Goal: Task Accomplishment & Management: Complete application form

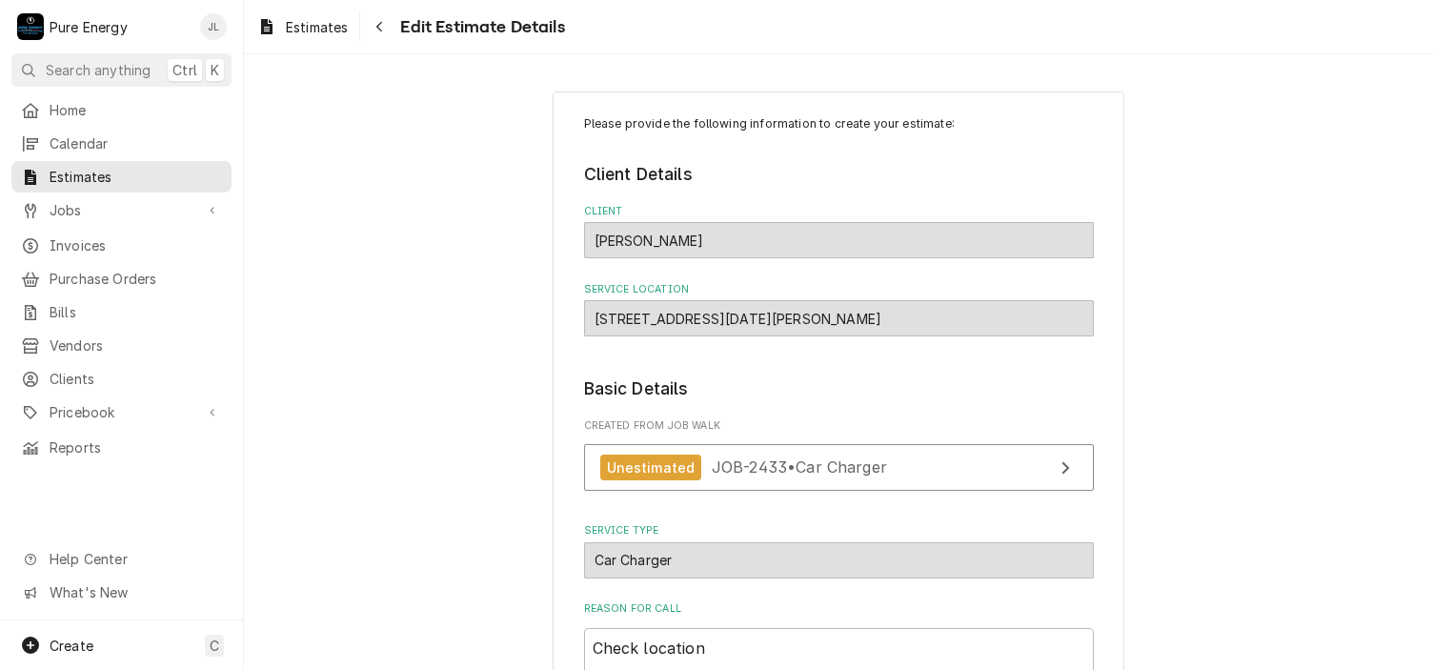
scroll to position [2556, 0]
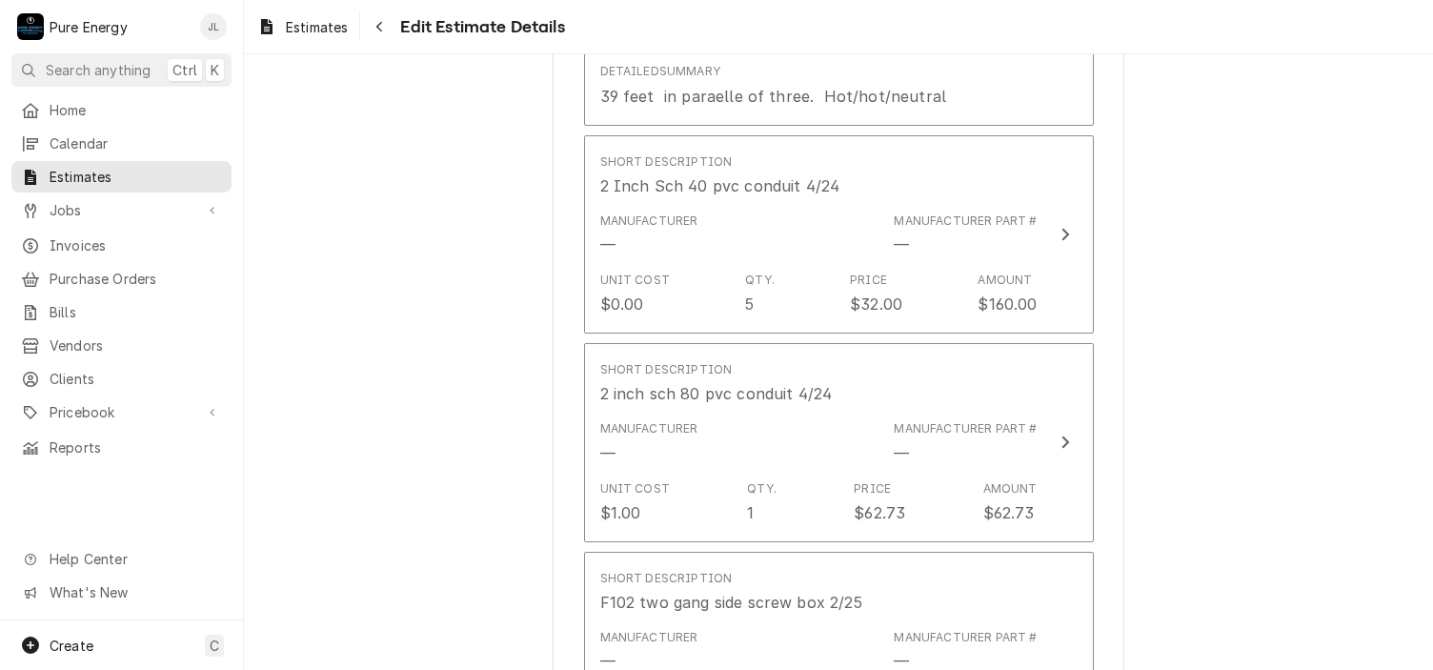
type textarea "x"
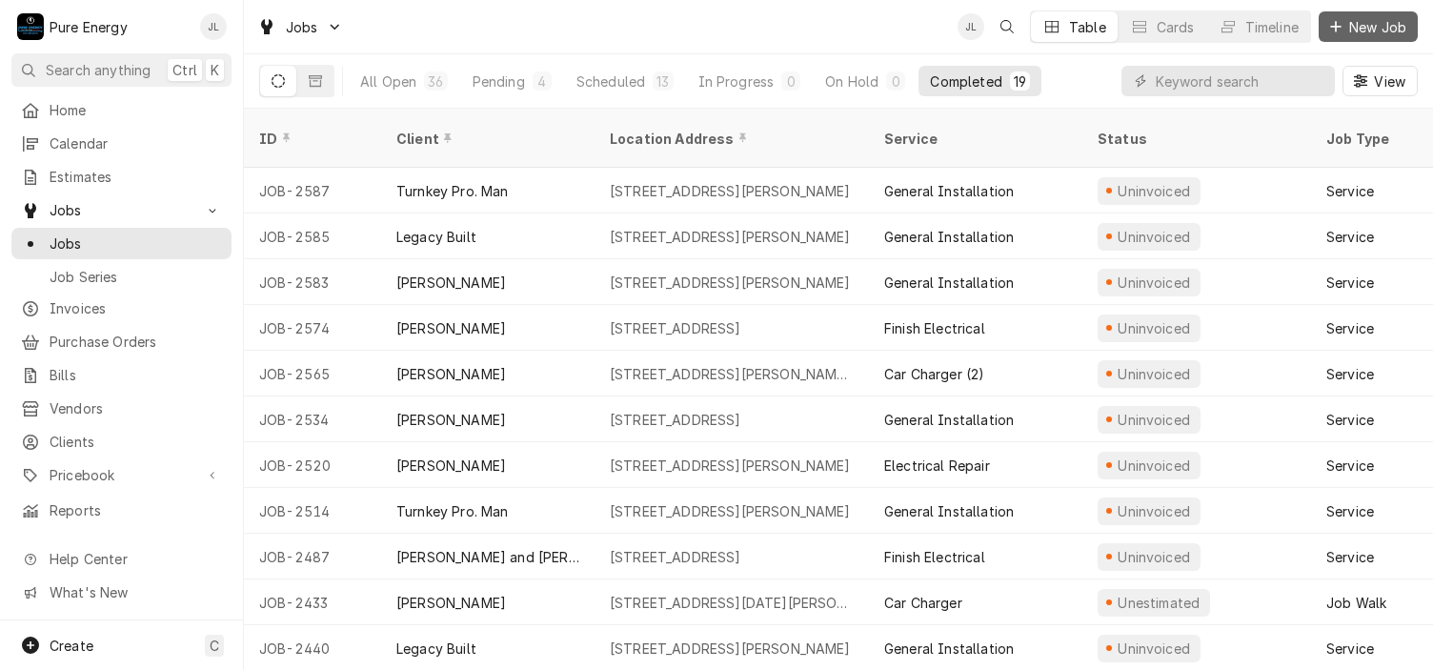
click at [1353, 27] on span "New Job" at bounding box center [1377, 27] width 65 height 20
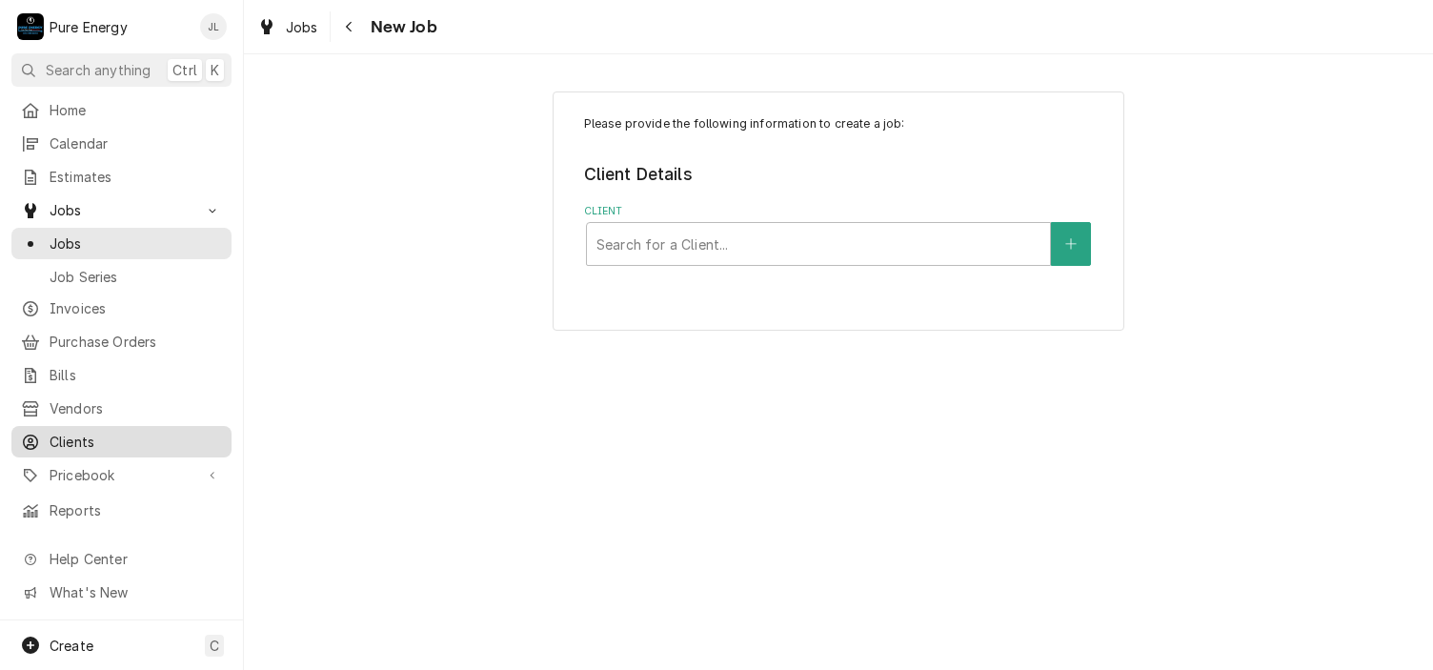
click at [95, 432] on span "Clients" at bounding box center [136, 442] width 172 height 20
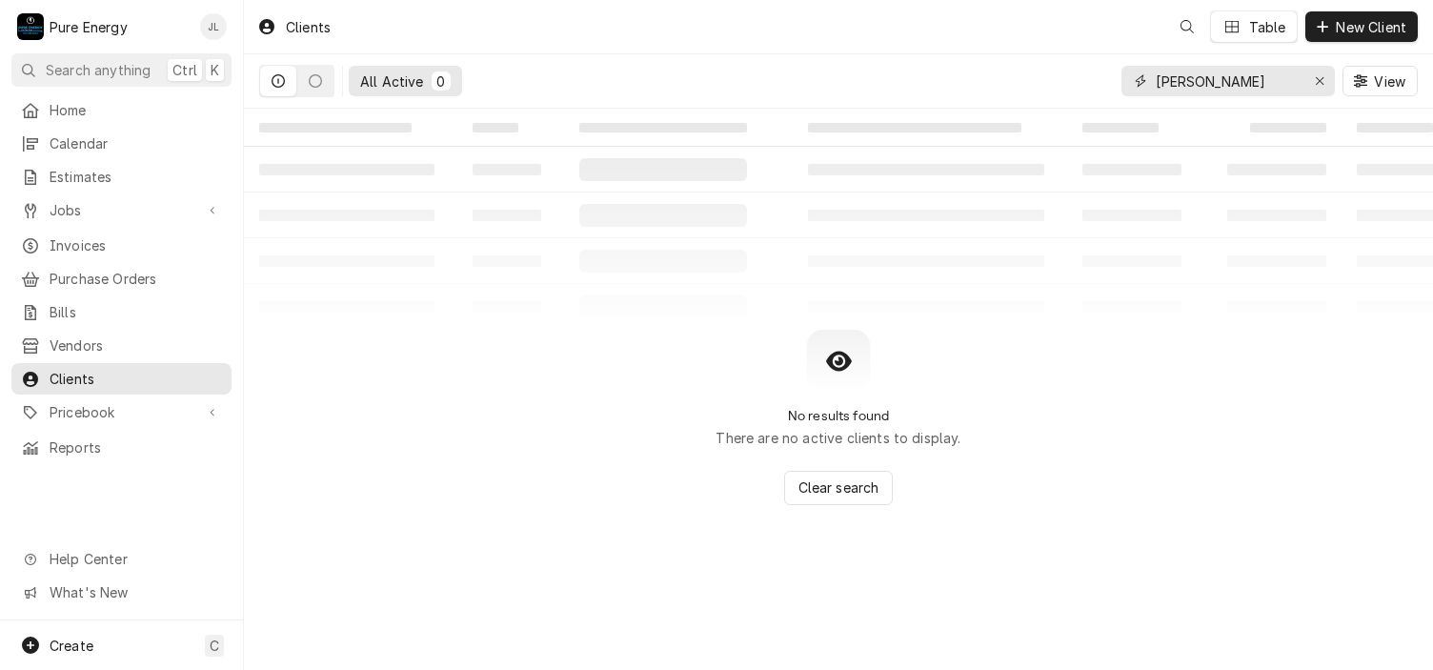
click at [1250, 87] on input "Wendy nim" at bounding box center [1227, 81] width 143 height 30
type input "W"
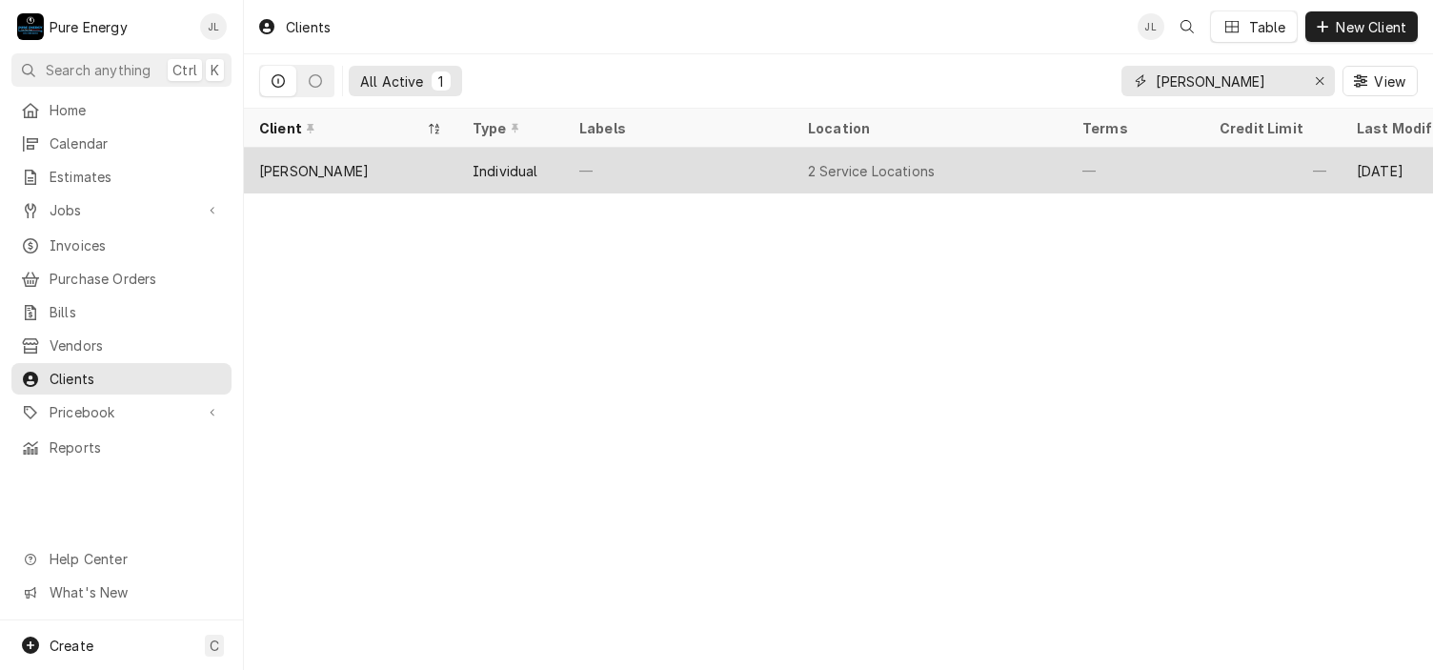
type input "Dave Har"
click at [654, 178] on div "—" at bounding box center [678, 171] width 229 height 46
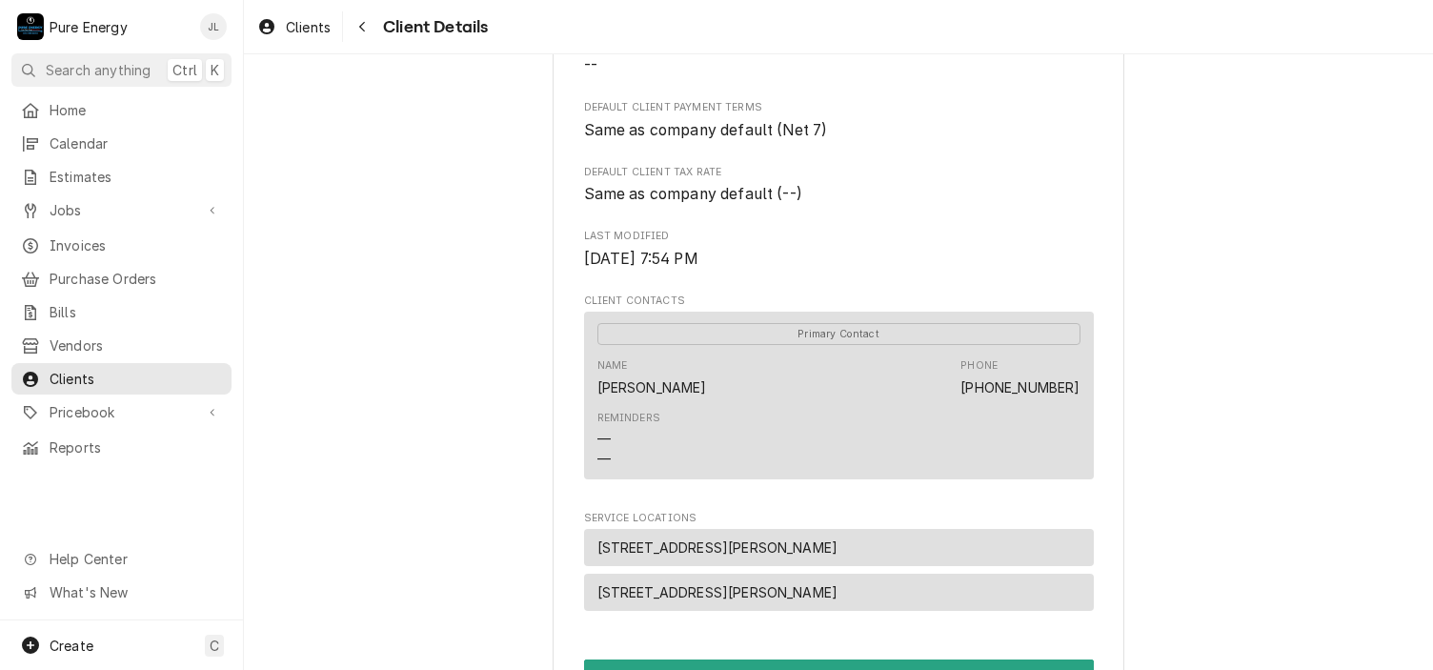
scroll to position [572, 0]
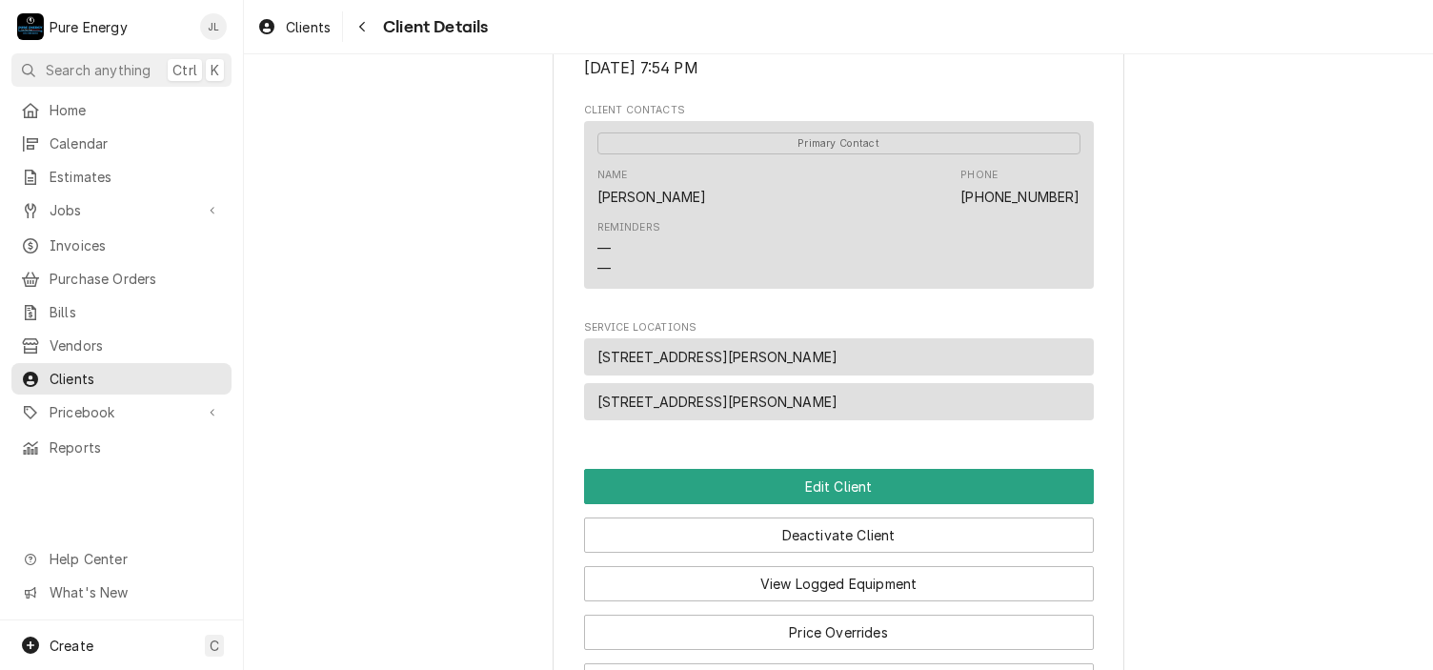
click at [683, 399] on span "[STREET_ADDRESS][PERSON_NAME]" at bounding box center [717, 402] width 241 height 20
click at [170, 106] on span "Home" at bounding box center [136, 110] width 172 height 20
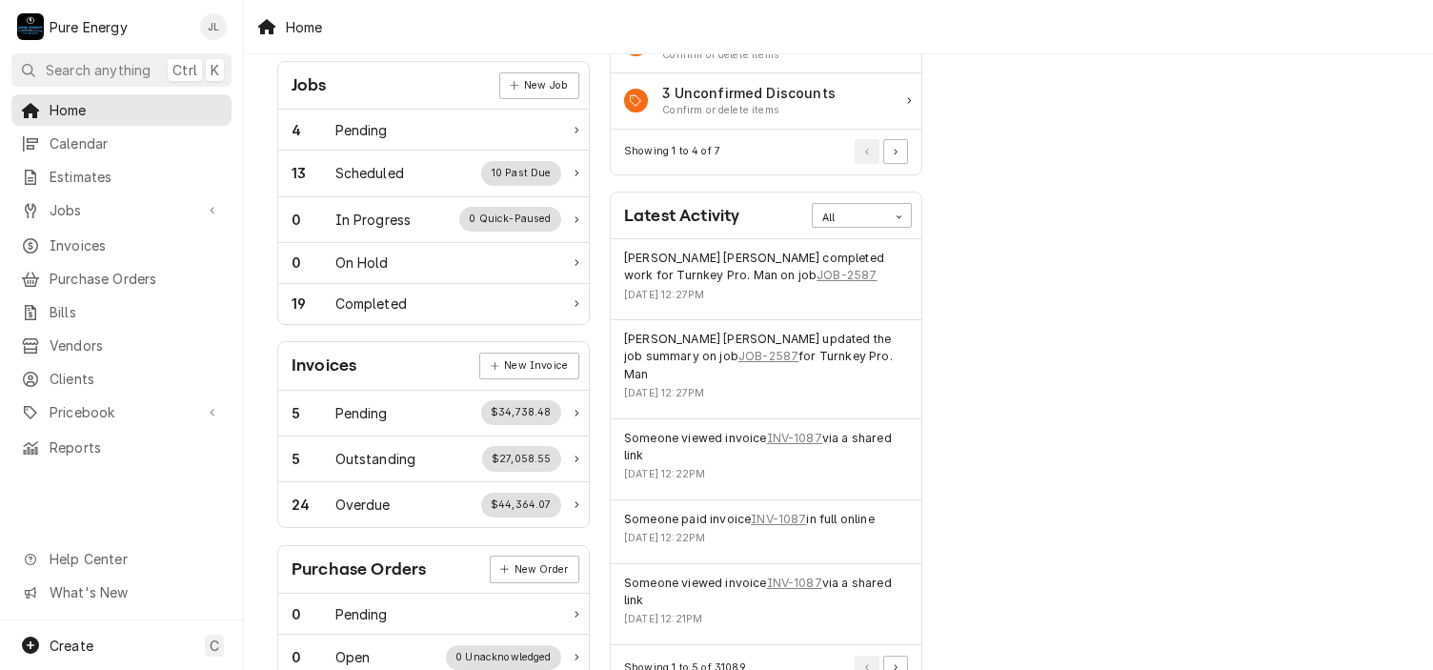
scroll to position [191, 0]
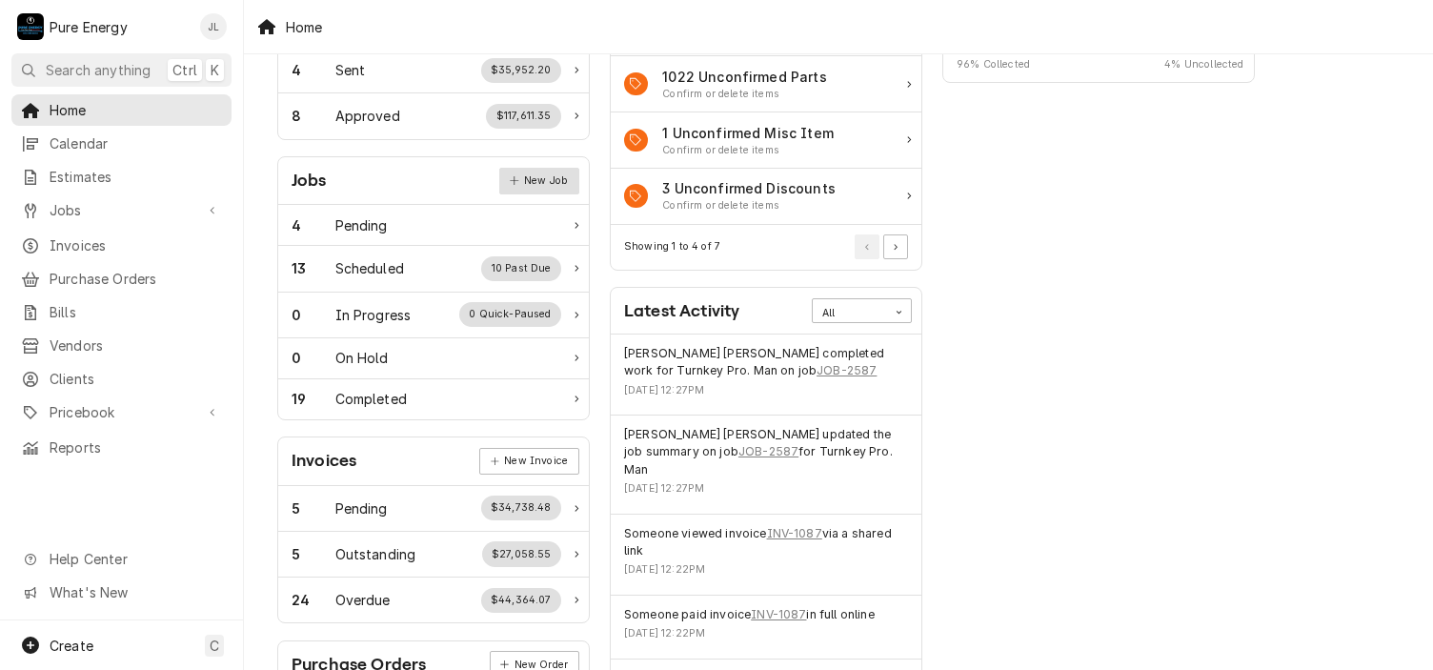
click at [527, 178] on link "New Job" at bounding box center [539, 181] width 80 height 27
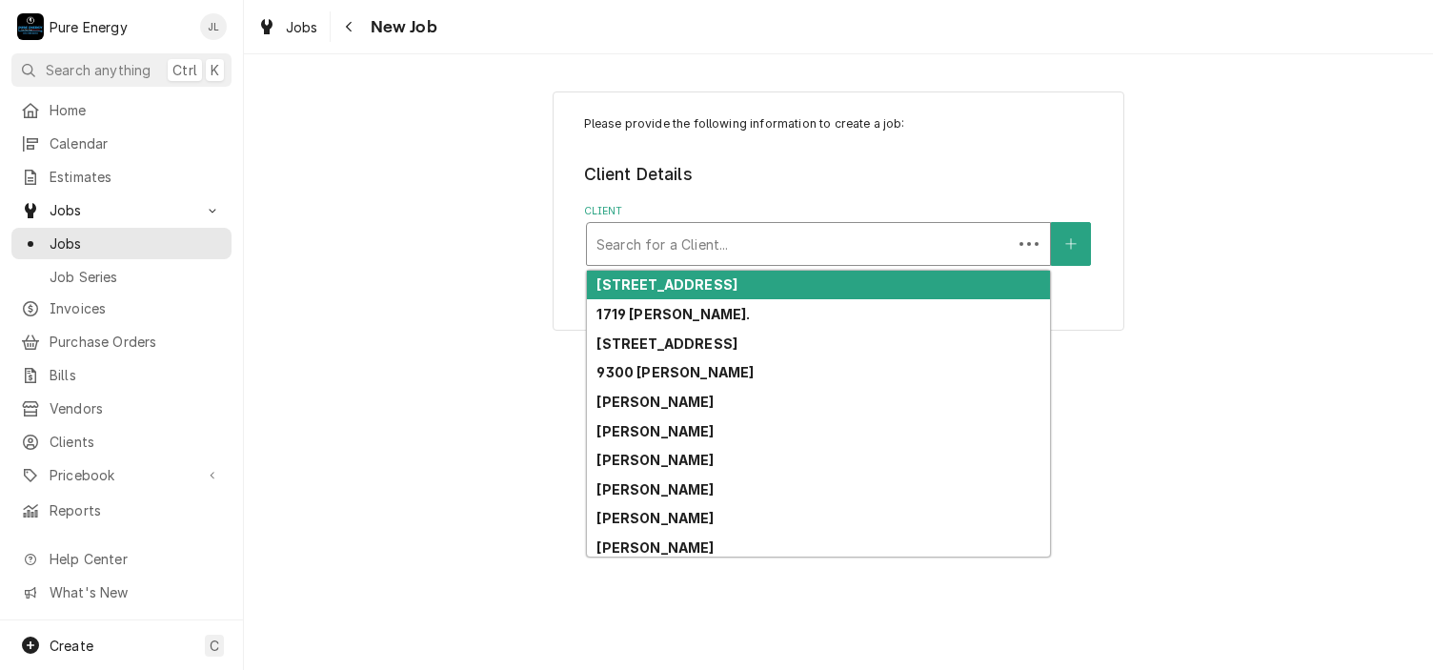
click at [776, 235] on div "Client" at bounding box center [799, 244] width 406 height 34
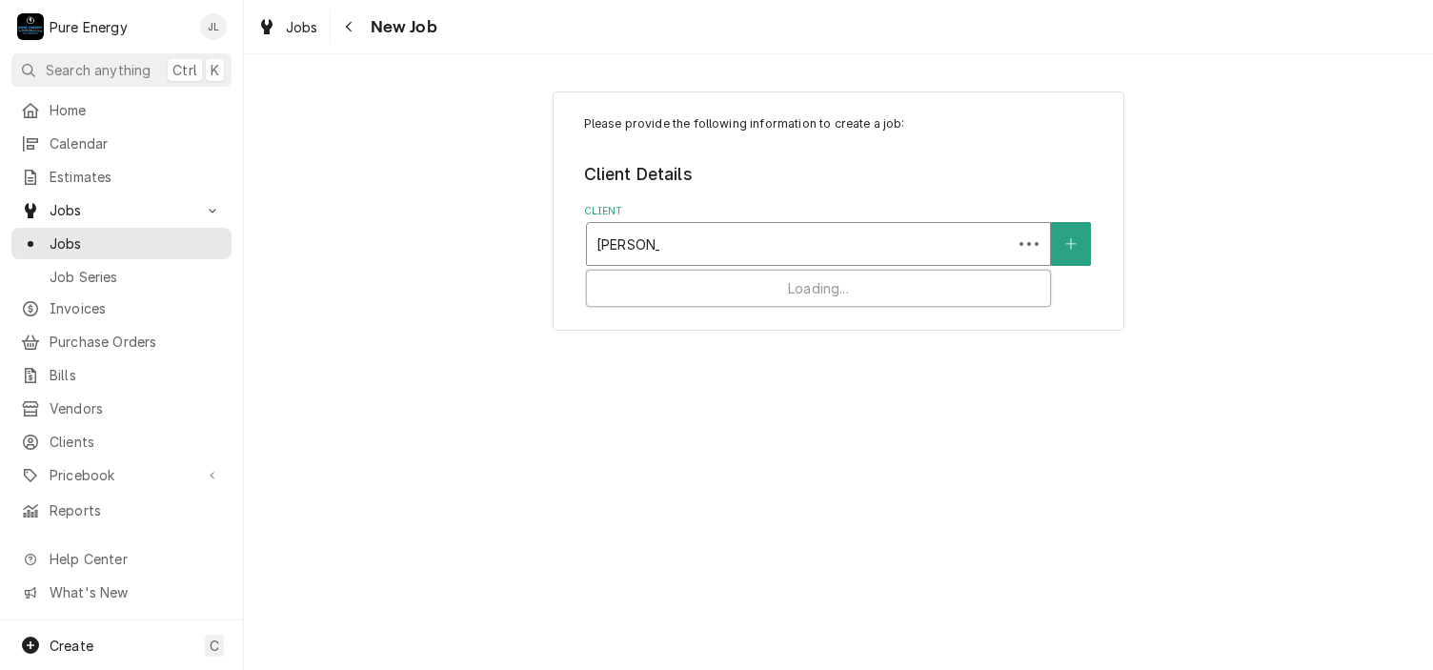
type input "Dave Harg"
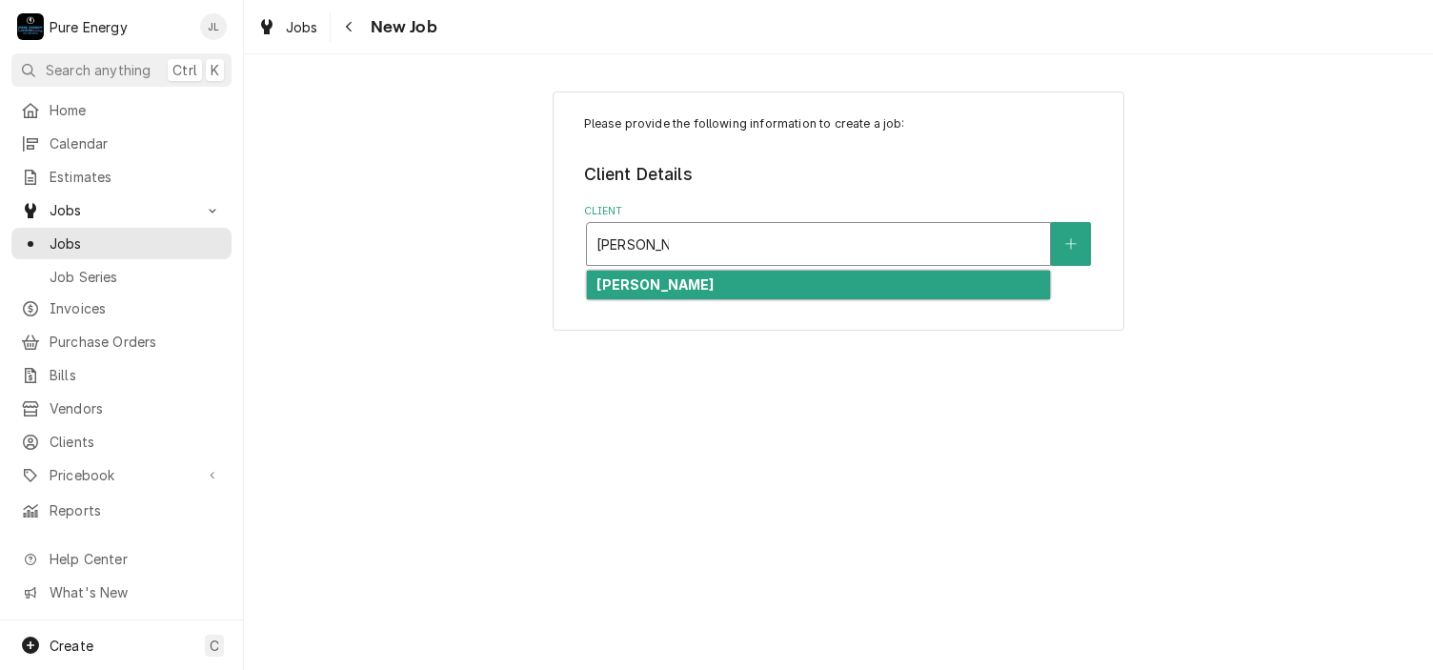
click at [741, 284] on div "[PERSON_NAME]" at bounding box center [818, 286] width 463 height 30
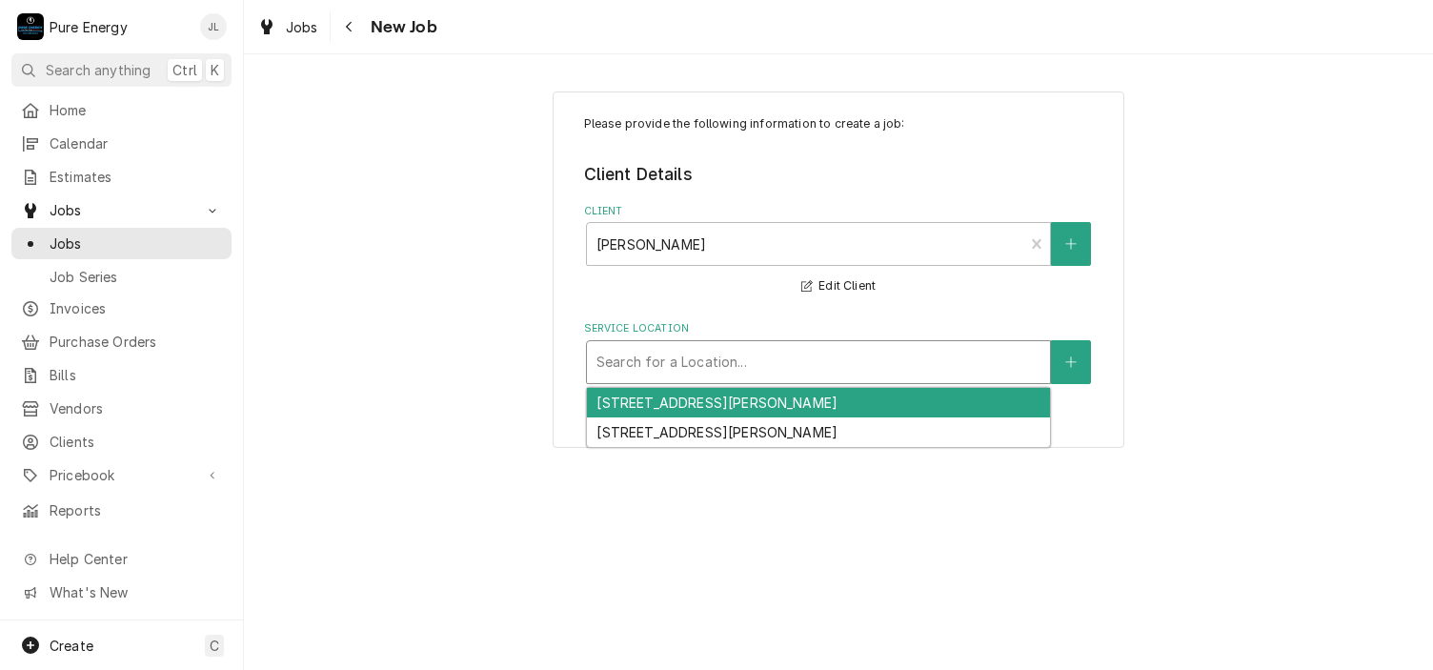
click at [735, 365] on div "Service Location" at bounding box center [818, 362] width 444 height 34
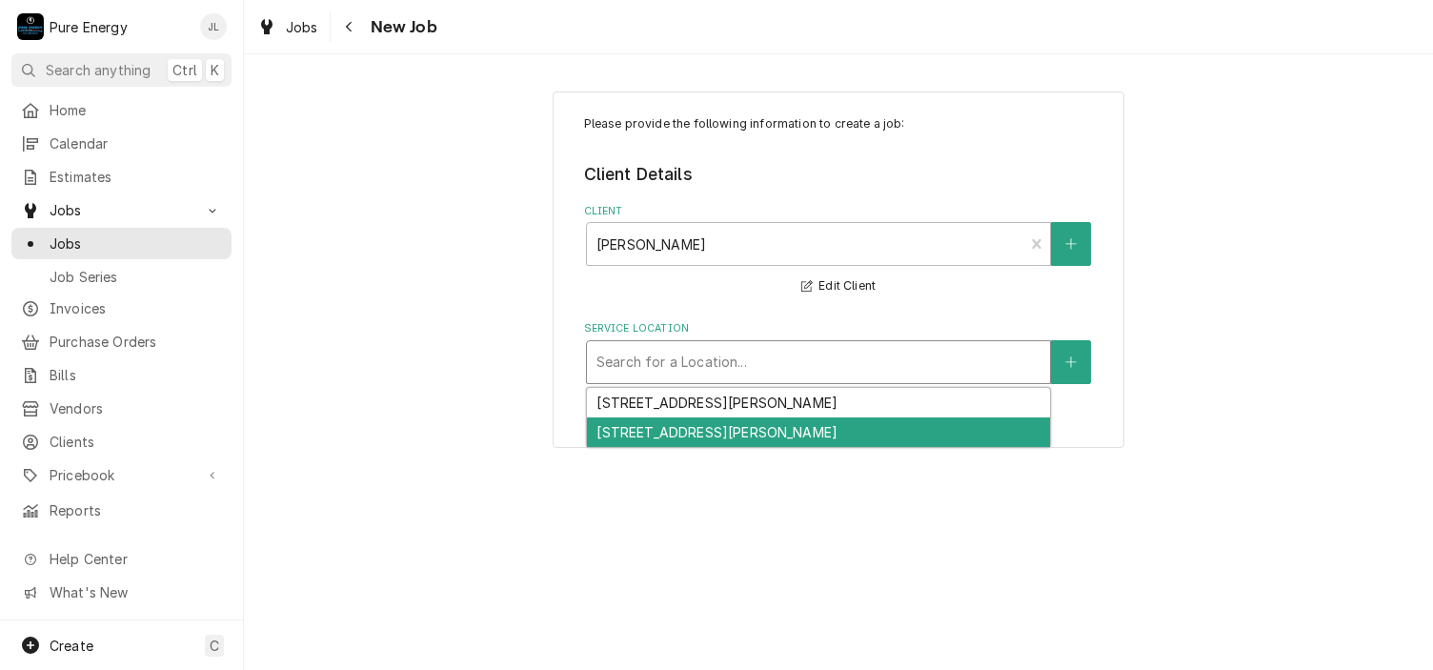
click at [727, 436] on div "[STREET_ADDRESS][PERSON_NAME]" at bounding box center [818, 432] width 463 height 30
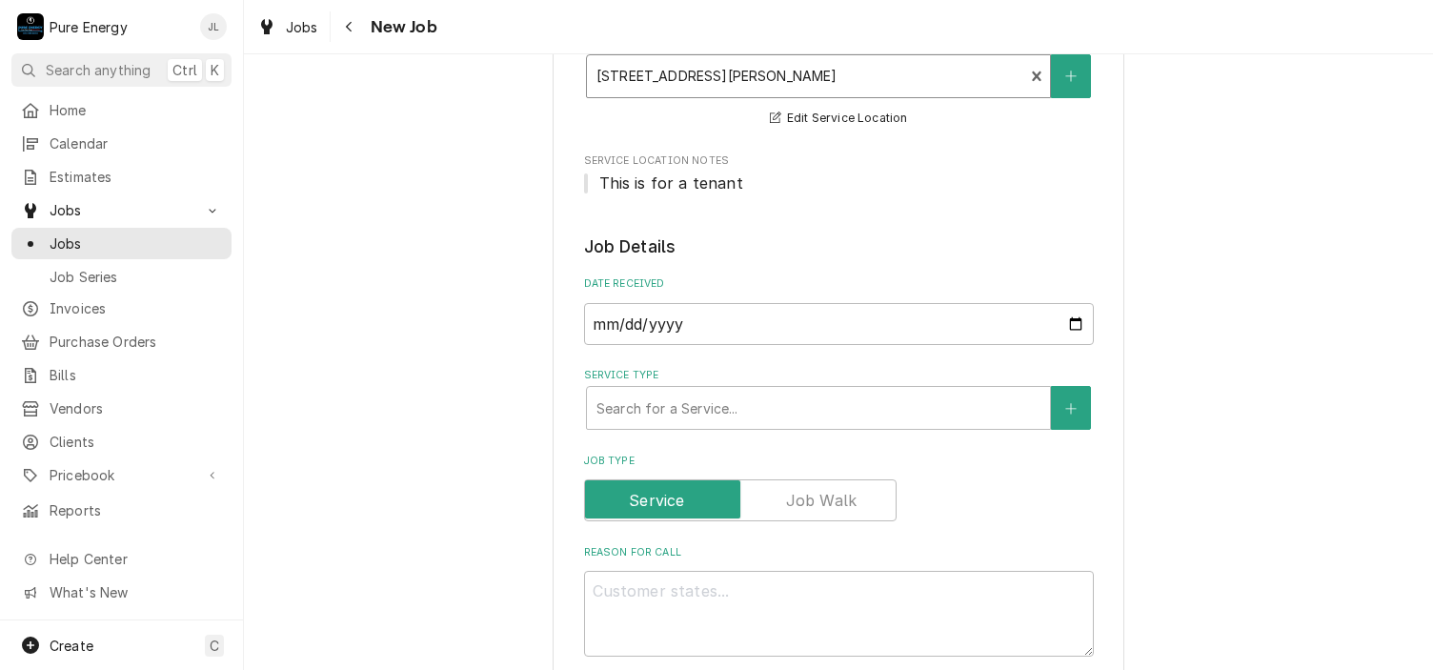
scroll to position [476, 0]
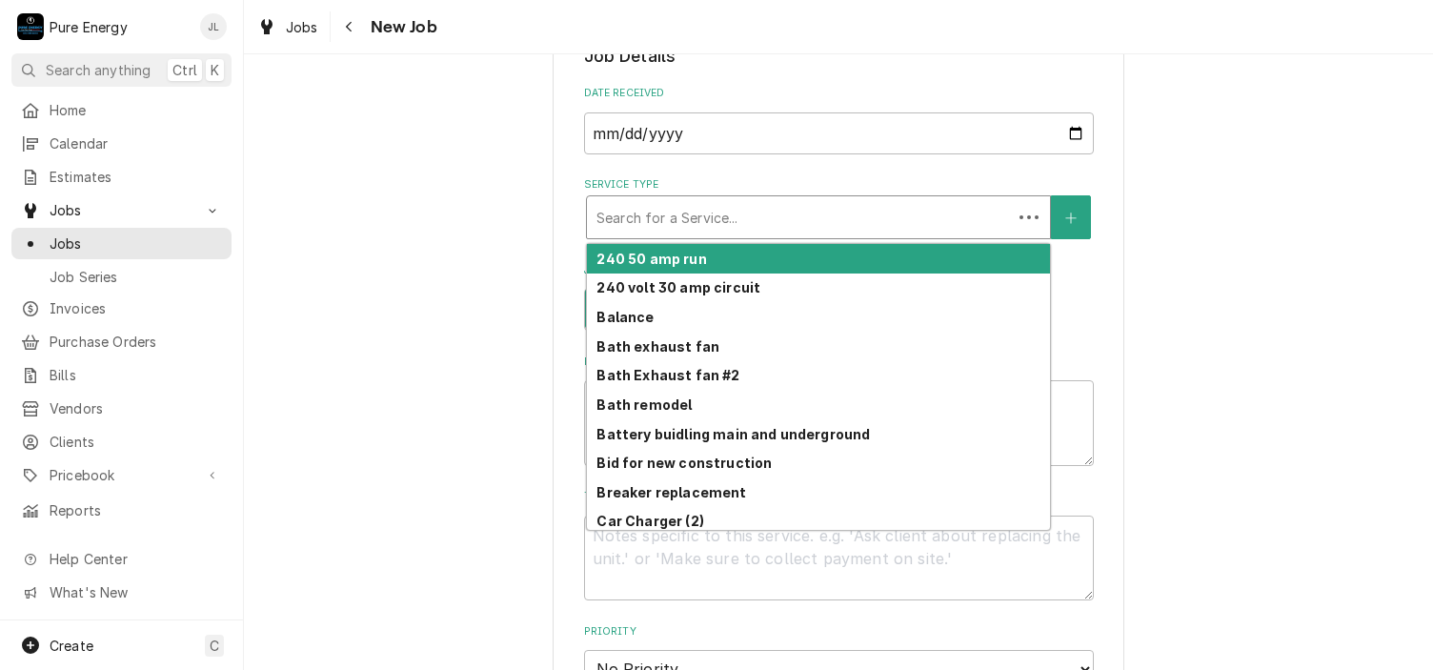
click at [735, 219] on div "Service Type" at bounding box center [799, 217] width 406 height 34
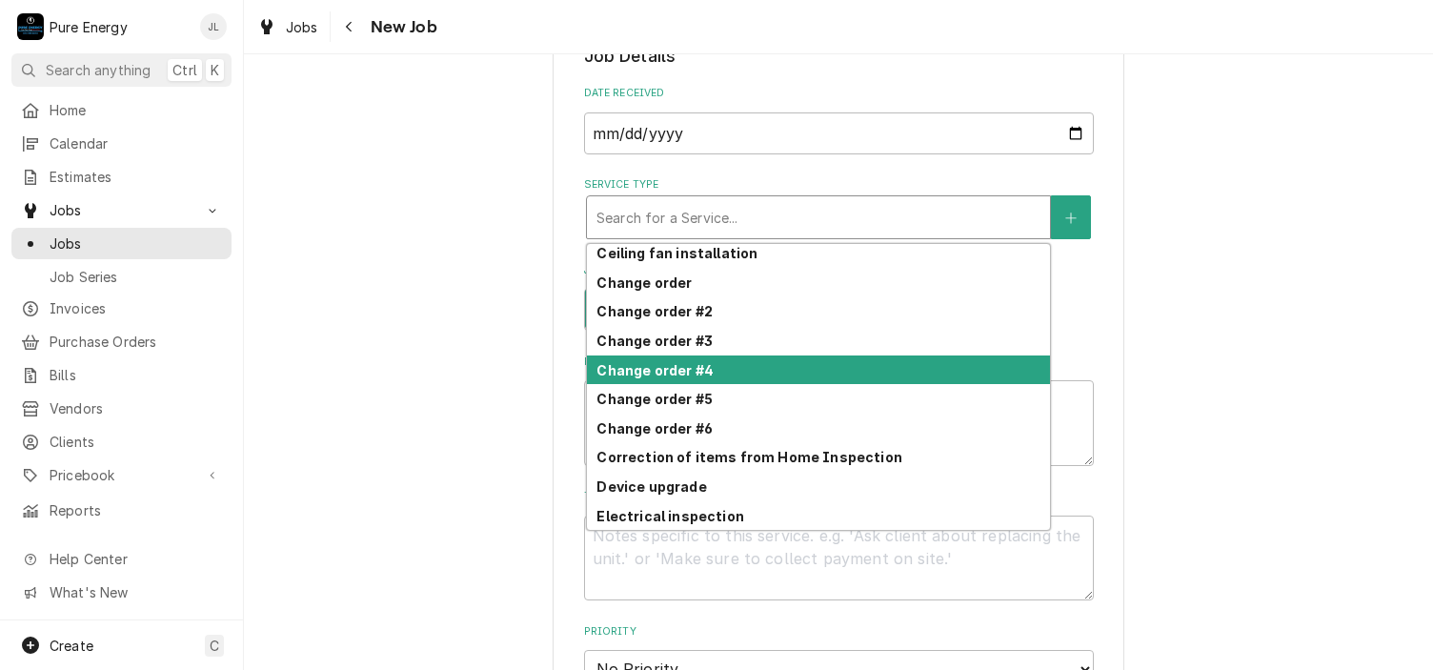
scroll to position [583, 0]
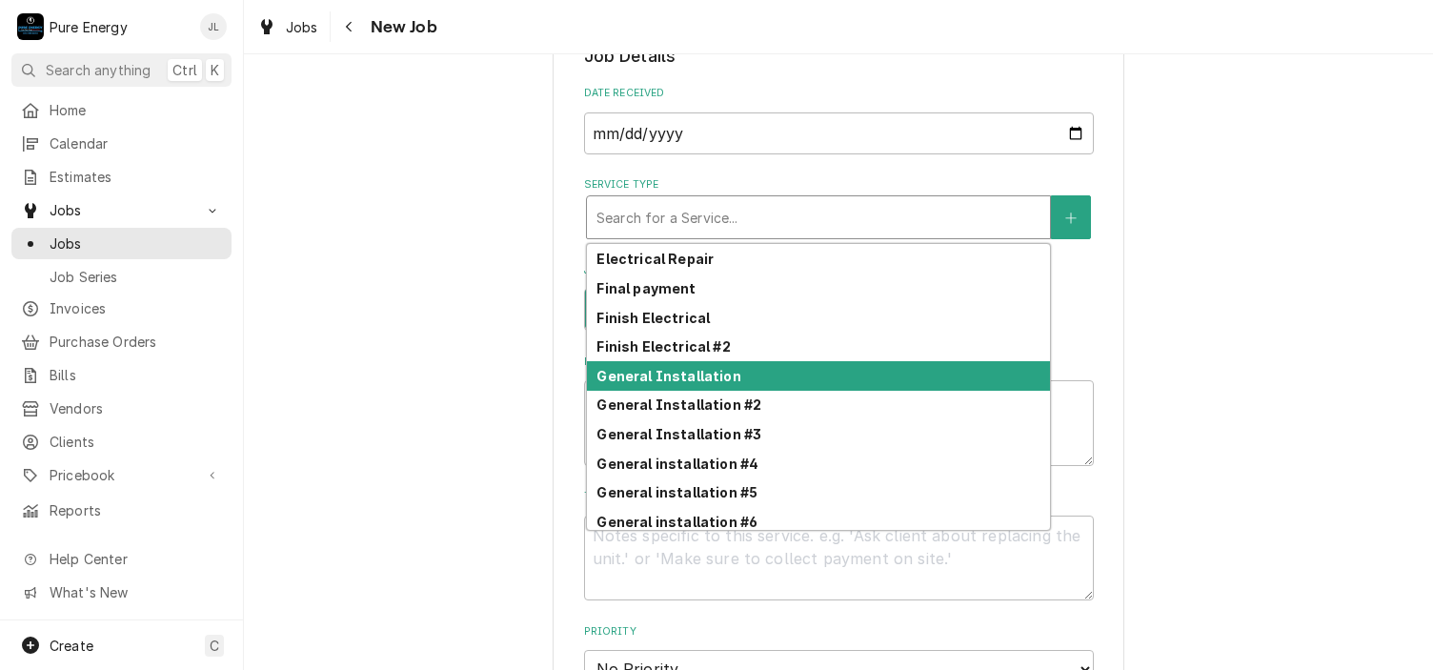
click at [758, 373] on div "General Installation" at bounding box center [818, 376] width 463 height 30
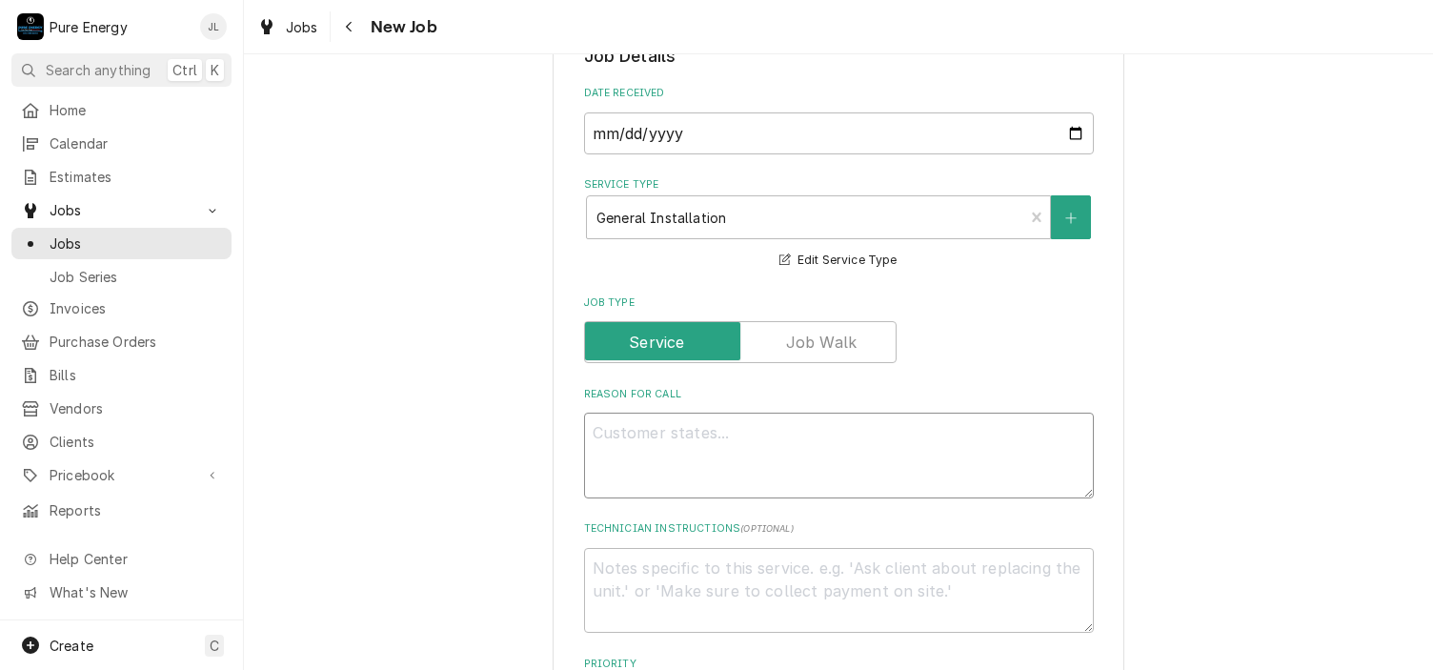
click at [689, 442] on textarea "Reason For Call" at bounding box center [839, 456] width 510 height 86
type textarea "x"
type textarea "U"
type textarea "x"
type textarea "Up"
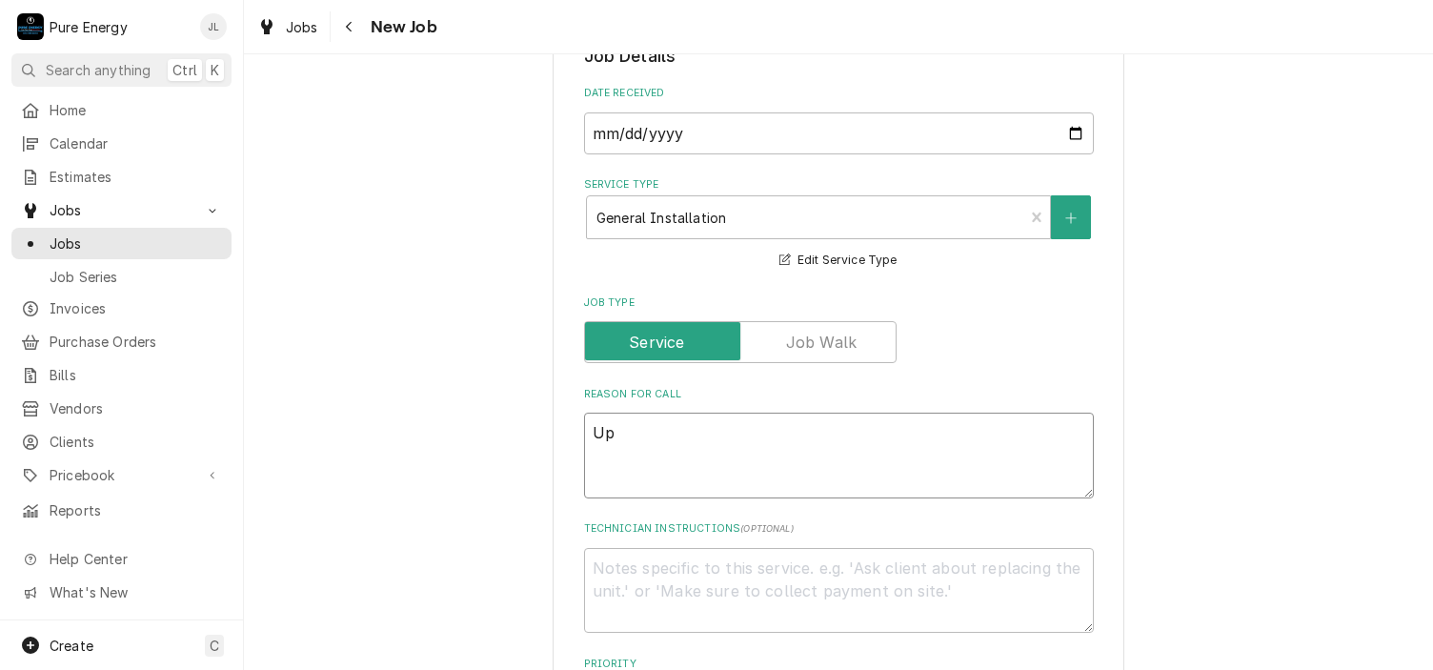
type textarea "x"
type textarea "Upg"
type textarea "x"
type textarea "Upgr"
type textarea "x"
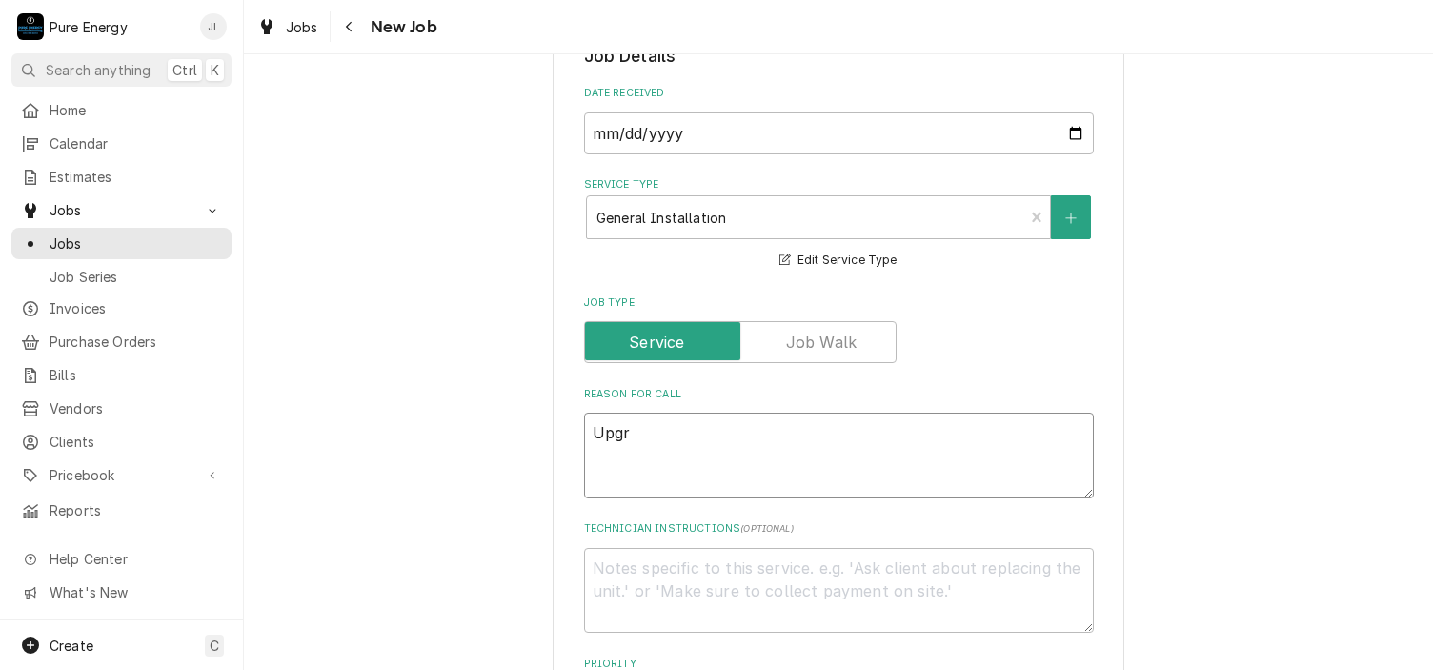
type textarea "Upgra"
type textarea "x"
type textarea "Upgrad"
type textarea "x"
type textarea "Upgrade"
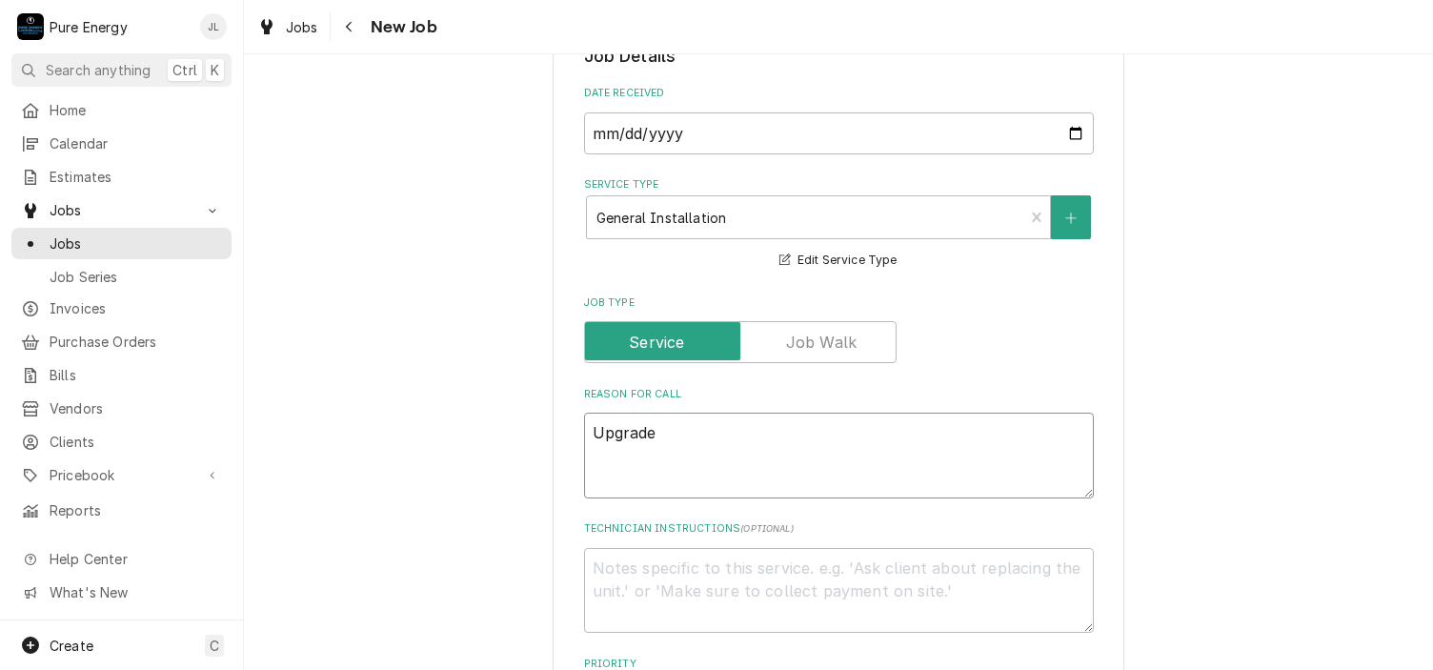
type textarea "x"
type textarea "Upgrade"
type textarea "x"
type textarea "Upgrade k"
type textarea "x"
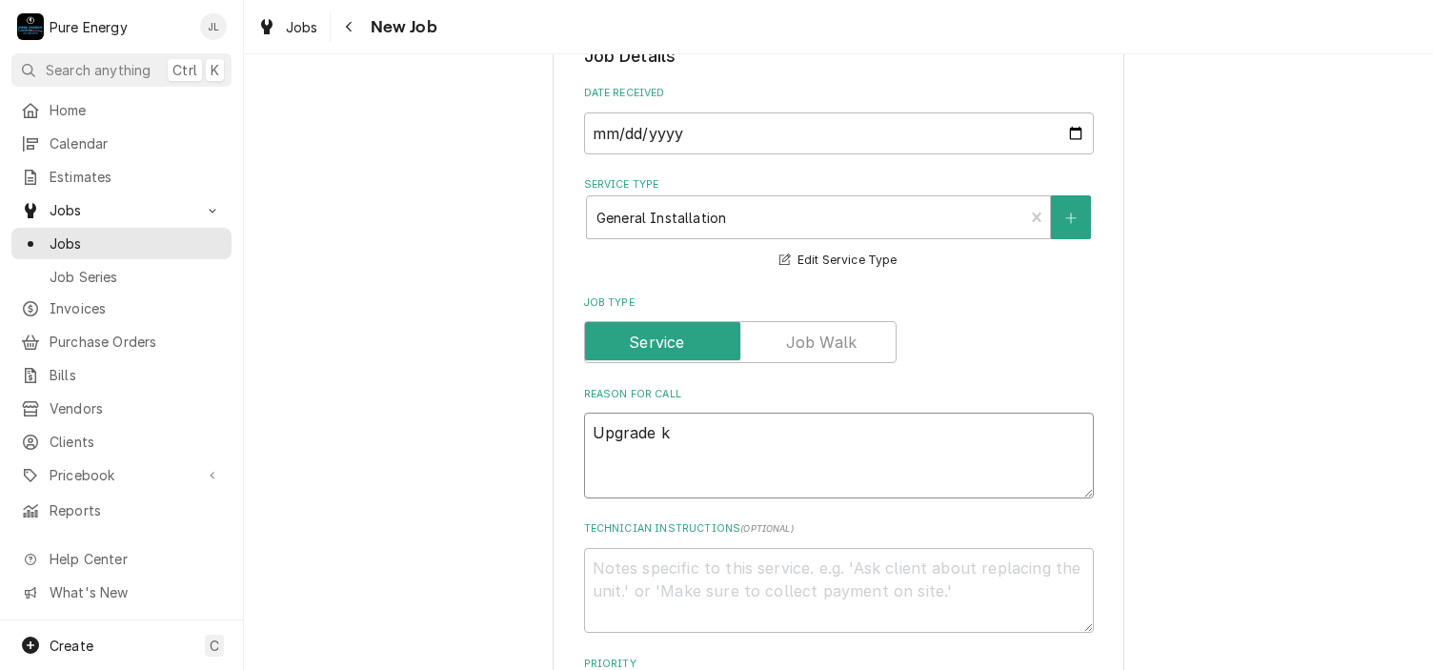
type textarea "Upgrade ki"
type textarea "x"
type textarea "Upgrade kit"
type textarea "x"
type textarea "Upgrade kitc"
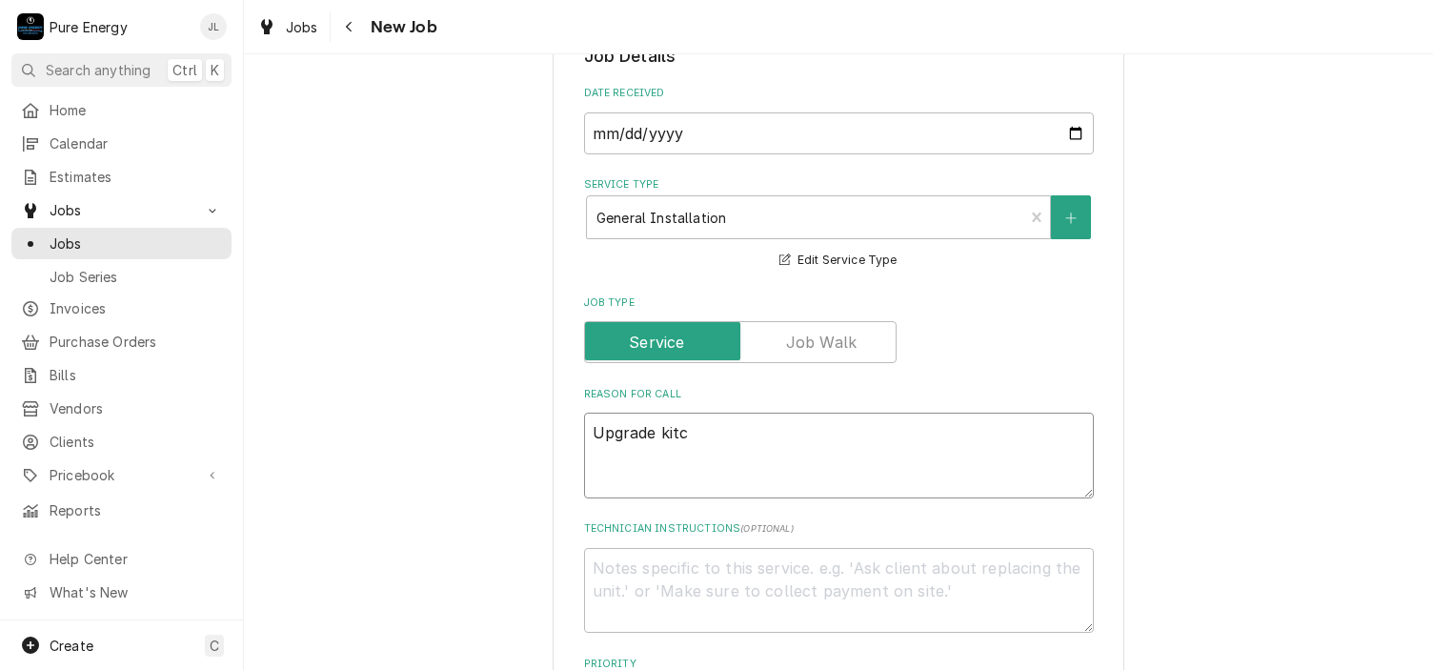
type textarea "x"
type textarea "Upgrade kitch"
type textarea "x"
type textarea "Upgrade kitchen"
type textarea "x"
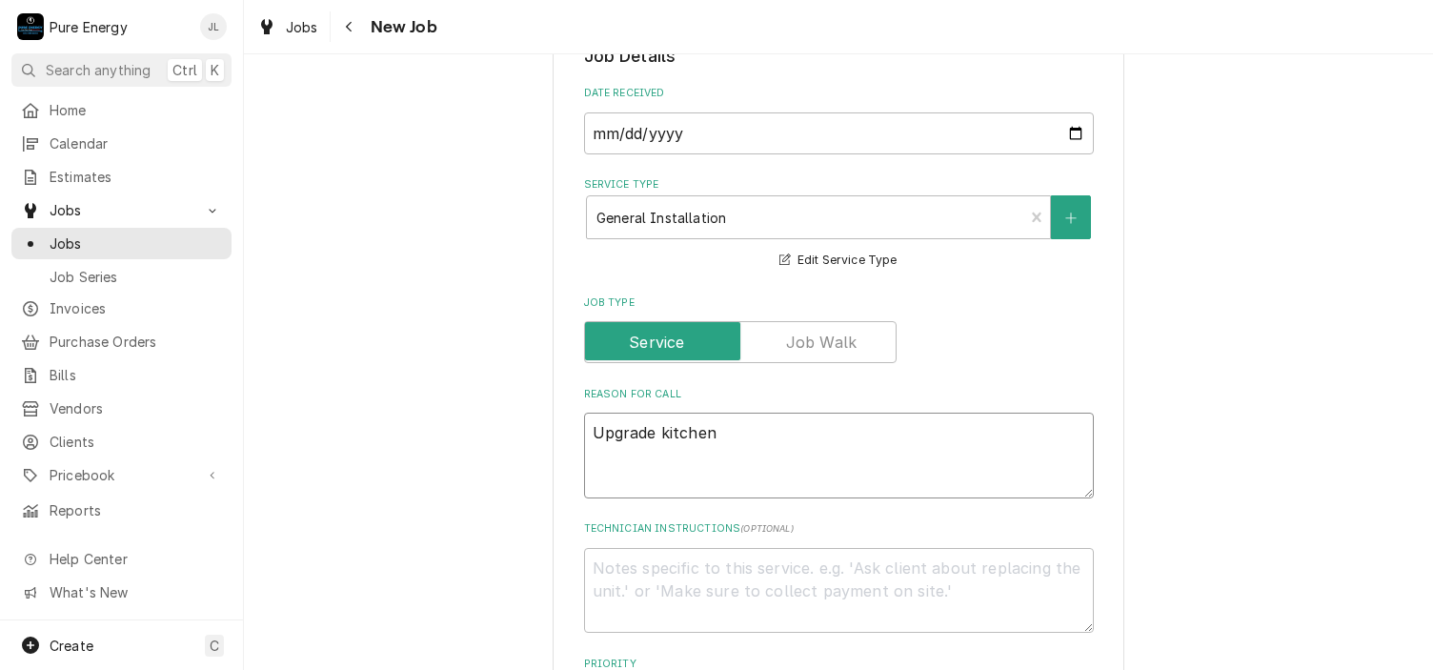
type textarea "Upgrade kitchen"
type textarea "x"
type textarea "Upgrade kitchen w"
type textarea "x"
type textarea "Upgrade kitchen wi"
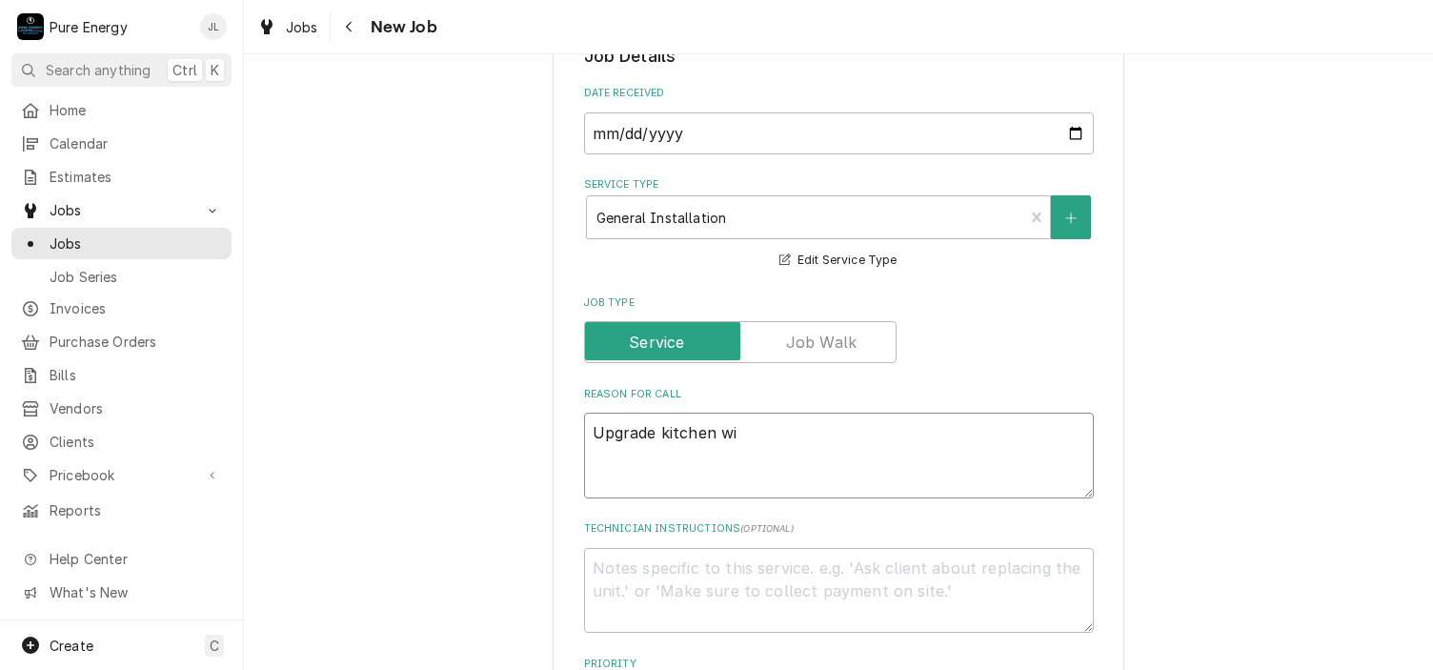
type textarea "x"
type textarea "Upgrade kitchen wit"
type textarea "x"
type textarea "Upgrade kitchen with"
type textarea "x"
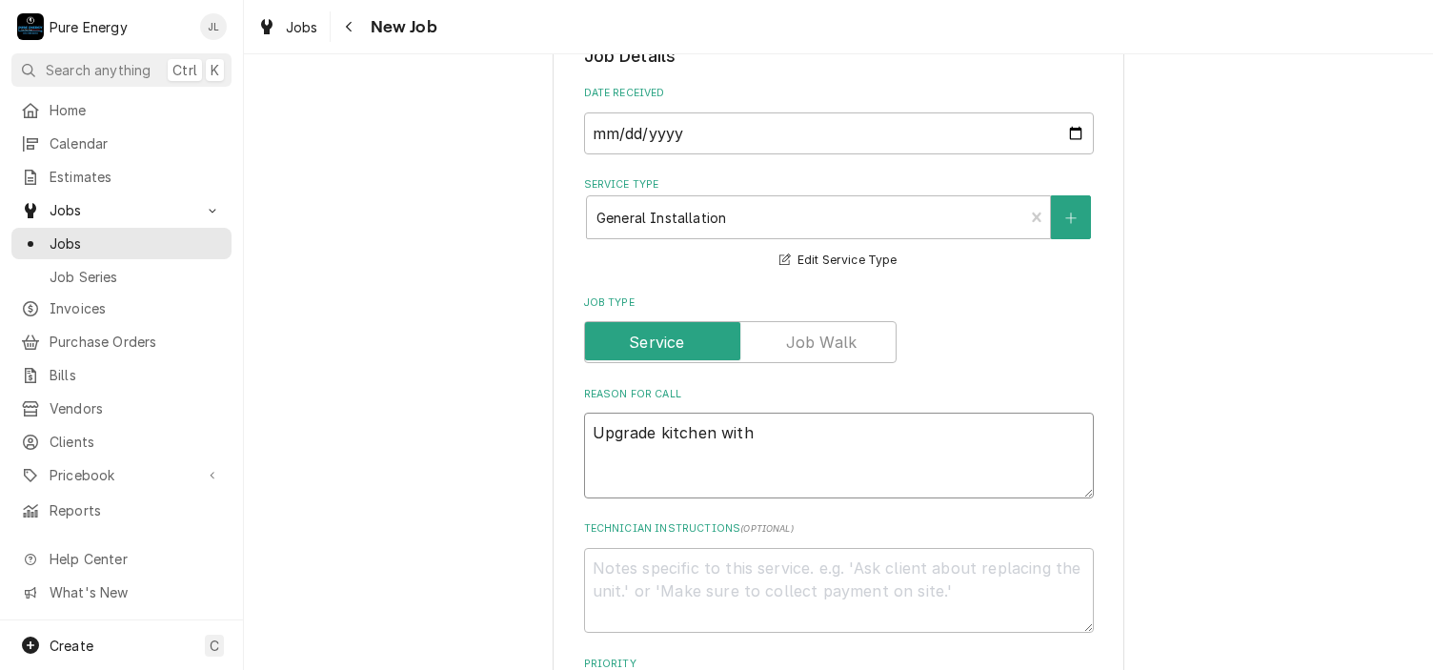
type textarea "Upgrade kitchen with"
type textarea "x"
type textarea "Upgrade kitchen with 2"
type textarea "x"
type textarea "Upgrade kitchen with 2x"
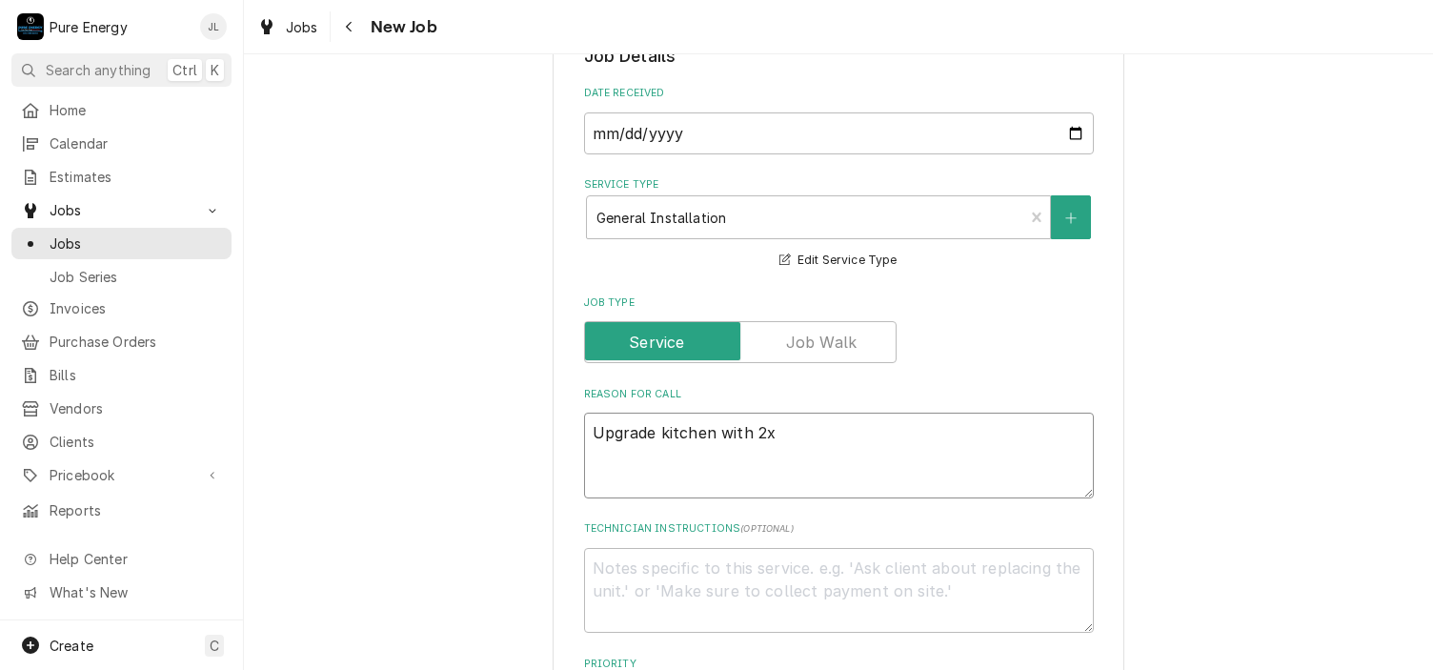
type textarea "x"
type textarea "Upgrade kitchen with 2x"
type textarea "x"
type textarea "Upgrade kitchen with 2x G"
type textarea "x"
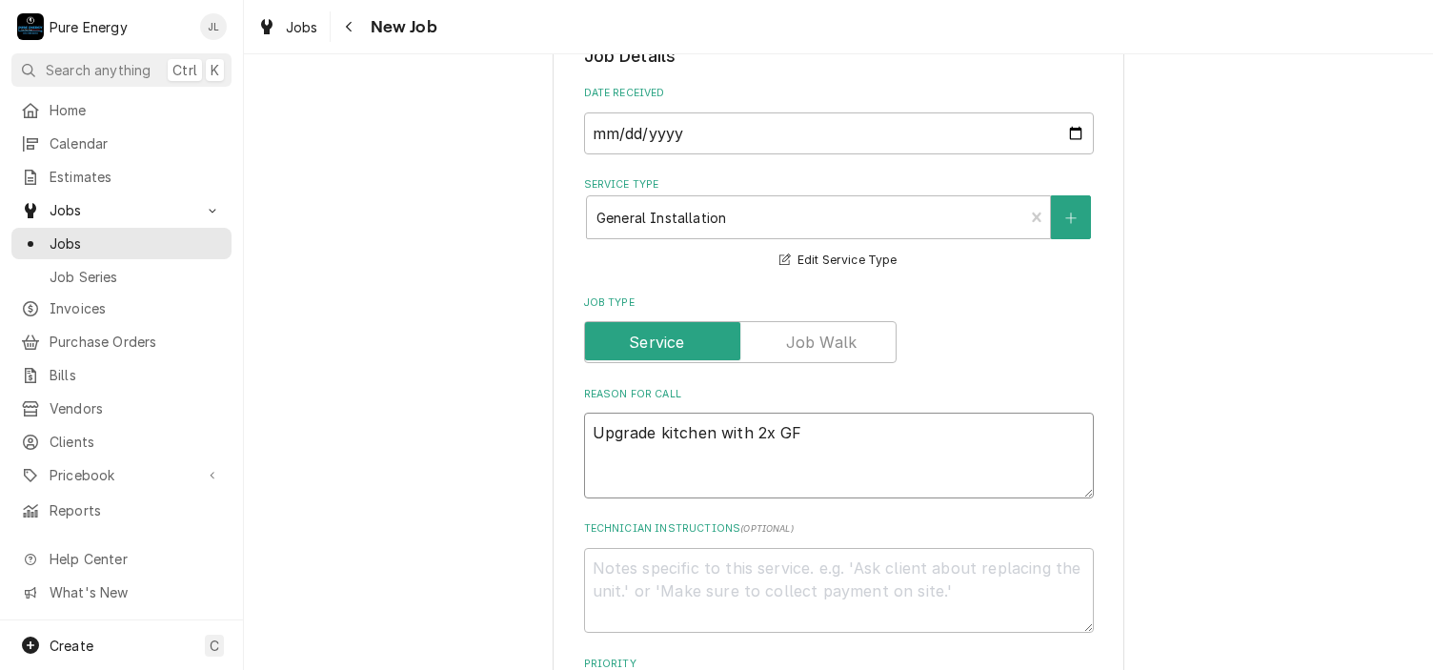
type textarea "Upgrade kitchen with 2x GFI"
type textarea "x"
type textarea "Upgrade kitchen with 2x GFI"
type textarea "x"
type textarea "Upgrade kitchen with 2x GFI d"
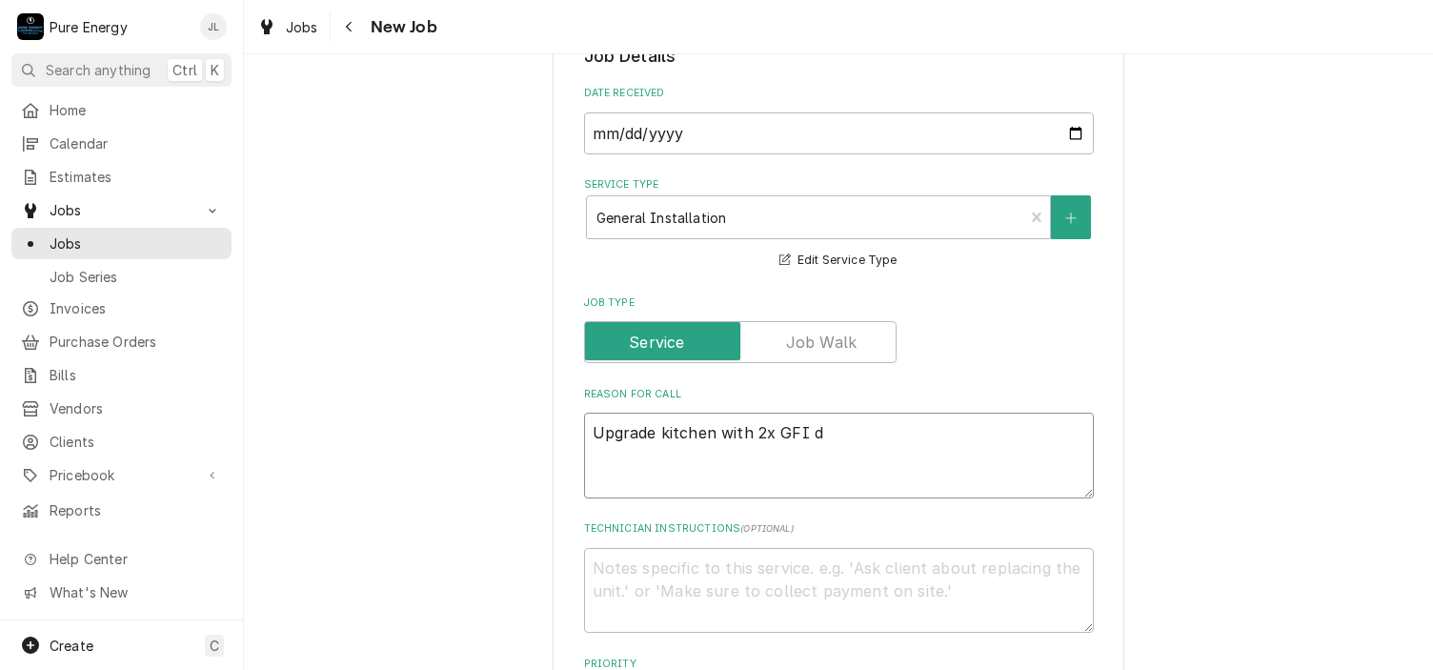
type textarea "x"
type textarea "Upgrade kitchen with 2x GFI du"
type textarea "x"
type textarea "Upgrade kitchen with 2x GFI dup"
type textarea "x"
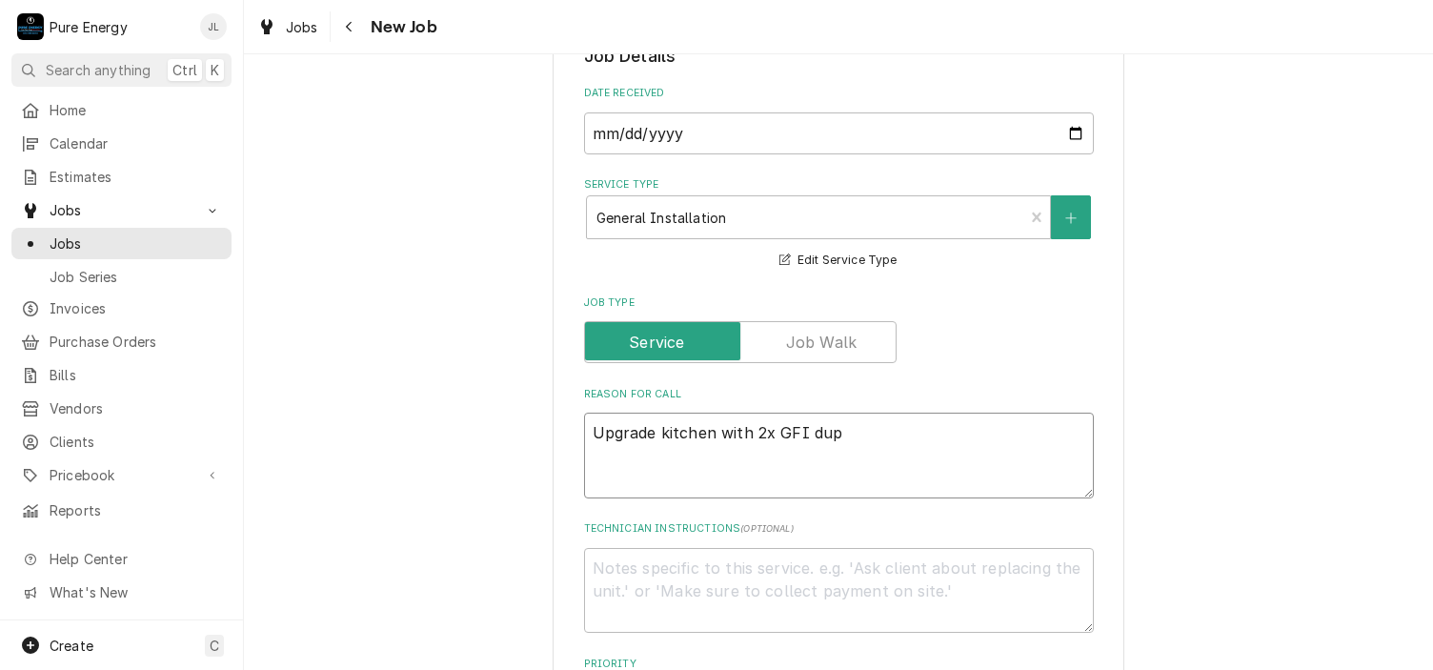
type textarea "Upgrade kitchen with 2x GFI dupl"
type textarea "x"
type textarea "Upgrade kitchen with 2x GFI duple"
type textarea "x"
type textarea "Upgrade kitchen with 2x GFI duplex"
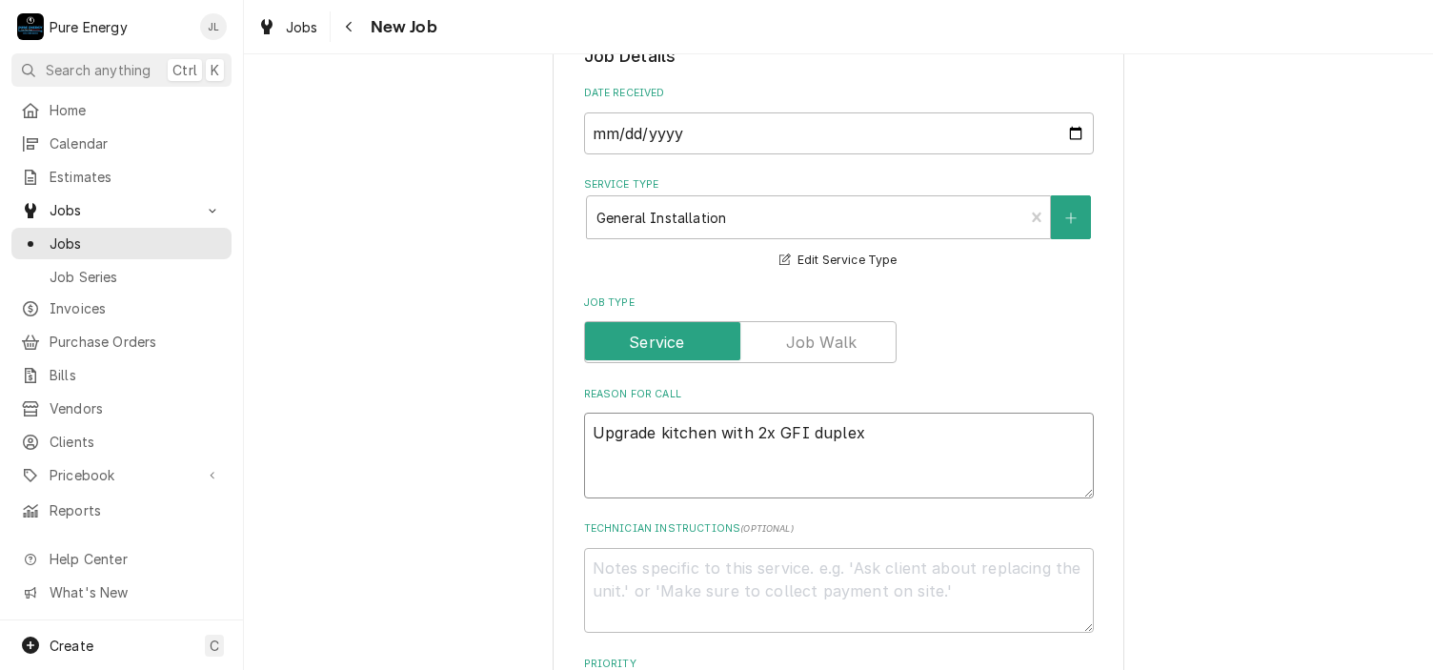
type textarea "x"
type textarea "Upgrade kitchen with 2x GFI duplex"
type textarea "x"
type textarea "Upgrade kitchen with 2x GFI duplex r"
type textarea "x"
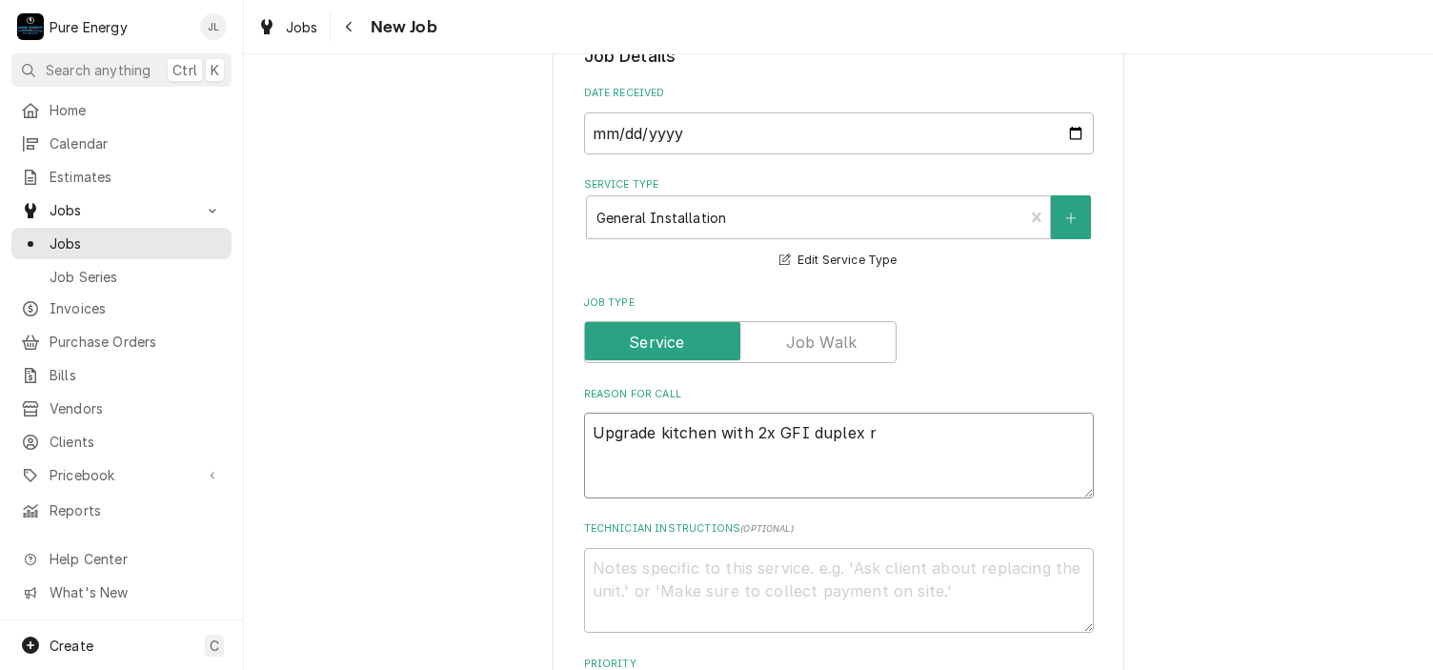
type textarea "Upgrade kitchen with 2x GFI duplex re"
type textarea "x"
type textarea "Upgrade kitchen with 2x GFI duplex rec"
type textarea "x"
type textarea "Upgrade kitchen with 2x GFI duplex rece"
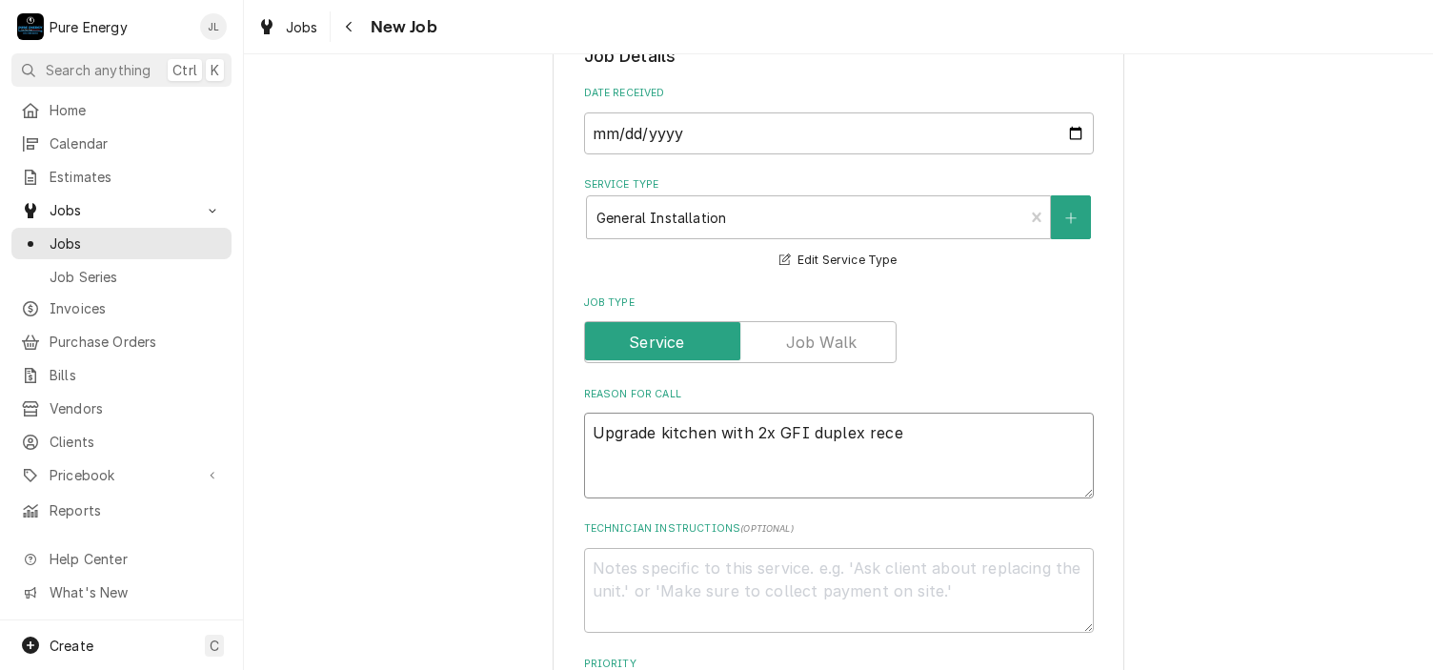
type textarea "x"
type textarea "Upgrade kitchen with 2x GFI duplex recep"
type textarea "x"
type textarea "Upgrade kitchen with 2x GFI duplex recept"
type textarea "x"
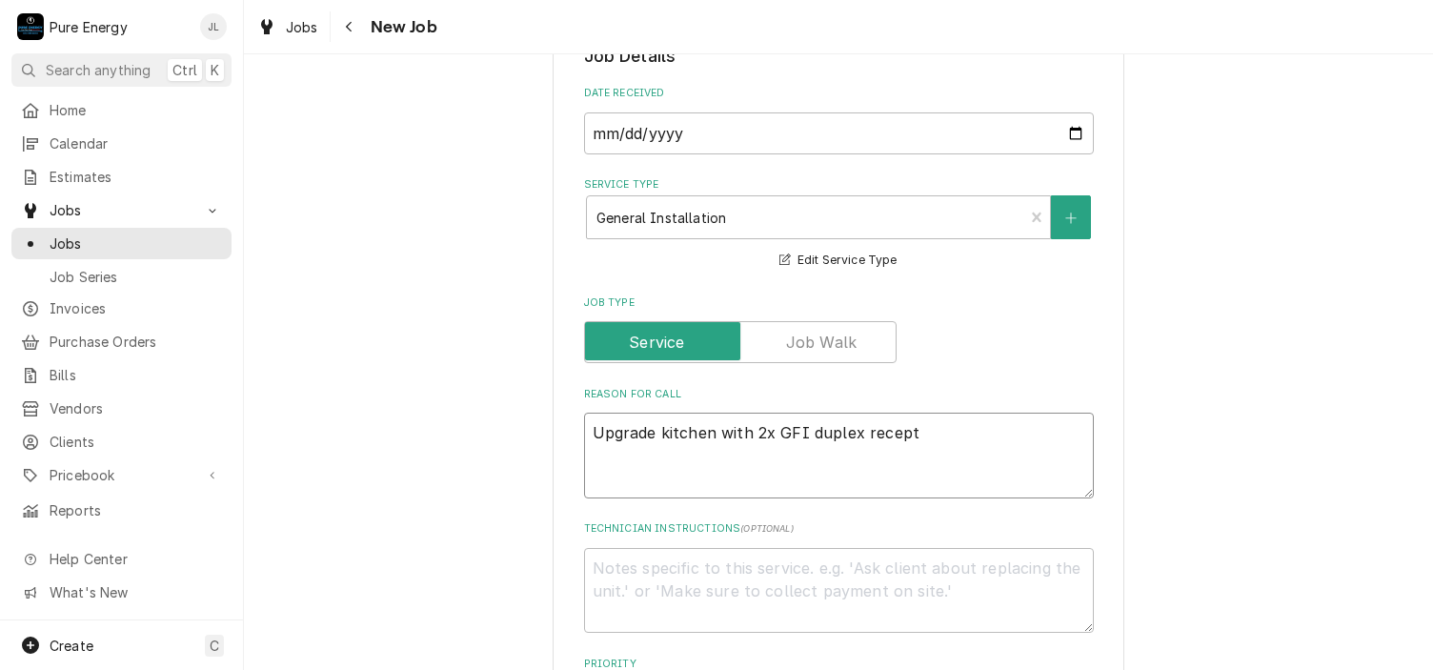
type textarea "Upgrade kitchen with 2x GFI duplex recepta"
type textarea "x"
type textarea "Upgrade kitchen with 2x GFI duplex receptacl"
type textarea "x"
type textarea "Upgrade kitchen with 2x GFI duplex receptacle"
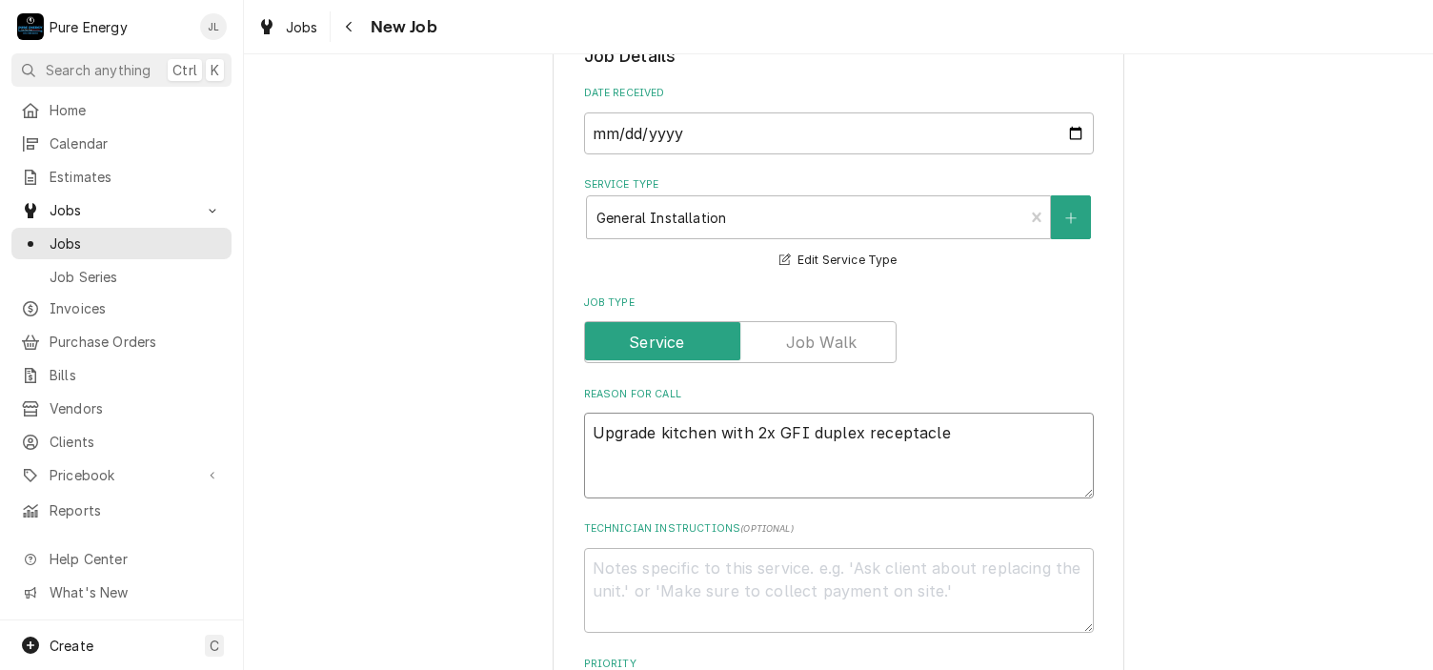
type textarea "x"
type textarea "Upgrade kitchen with 2x GFI duplex receptacles"
type textarea "x"
type textarea "Upgrade kitchen with 2x GFI duplex receptacles"
type textarea "x"
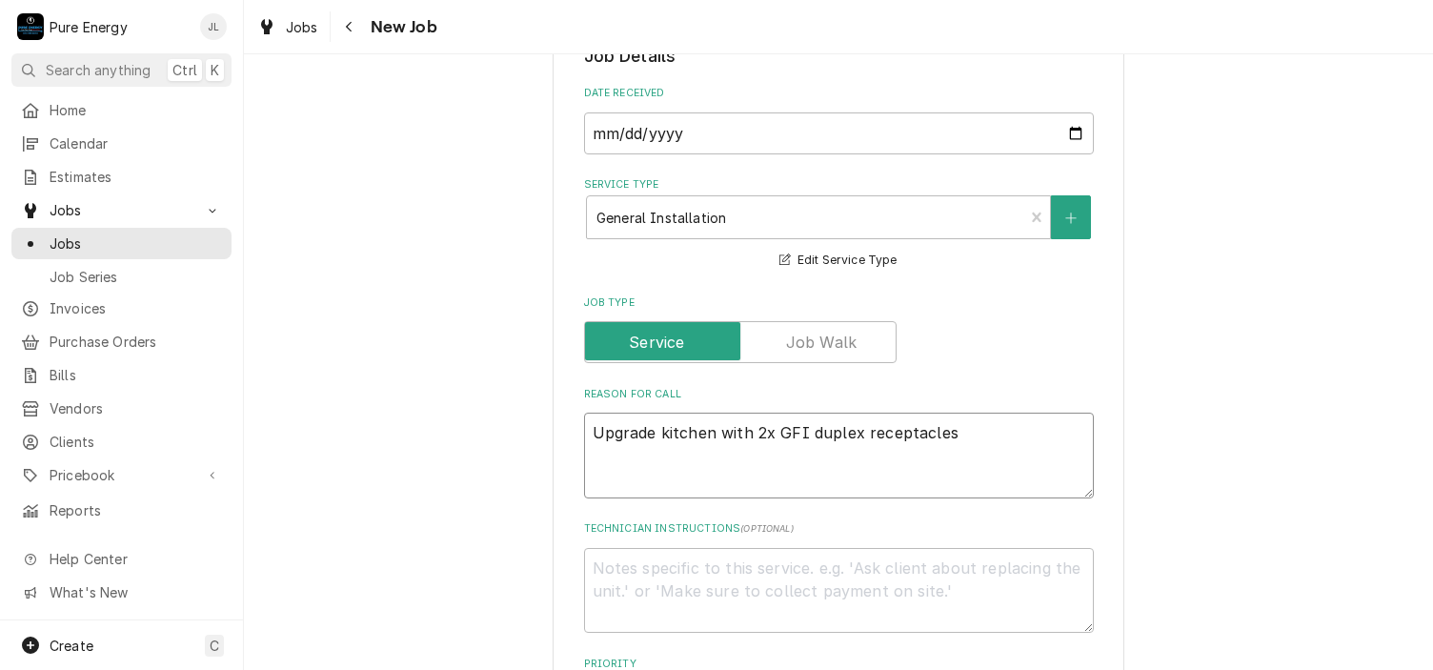
type textarea "Upgrade kitchen with 2x GFI duplex receptacles I"
type textarea "x"
type textarea "Upgrade kitchen with 2x GFI duplex receptacles Io"
type textarea "x"
type textarea "Upgrade kitchen with 2x GFI duplex receptacles I"
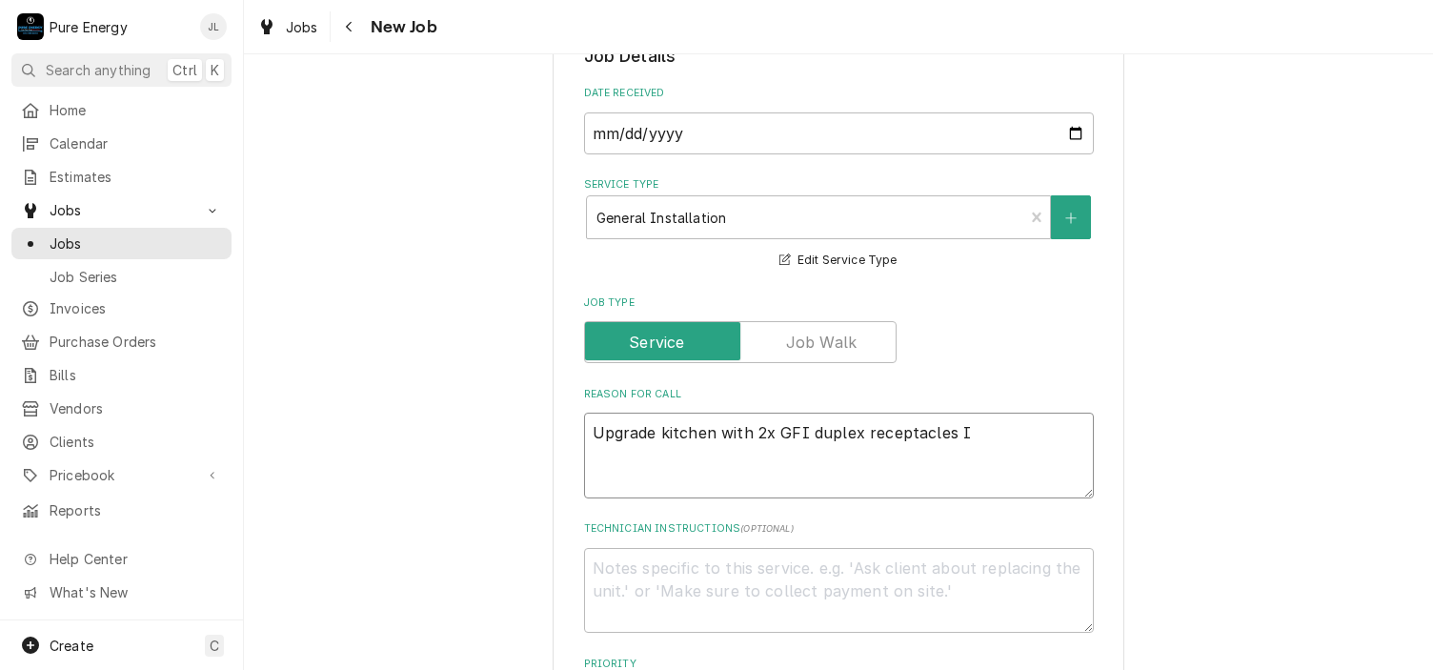
type textarea "x"
type textarea "Upgrade kitchen with 2x GFI duplex receptacles Iv"
type textarea "x"
type textarea "Upgrade kitchen with 2x GFI duplex receptacles Ivo"
type textarea "x"
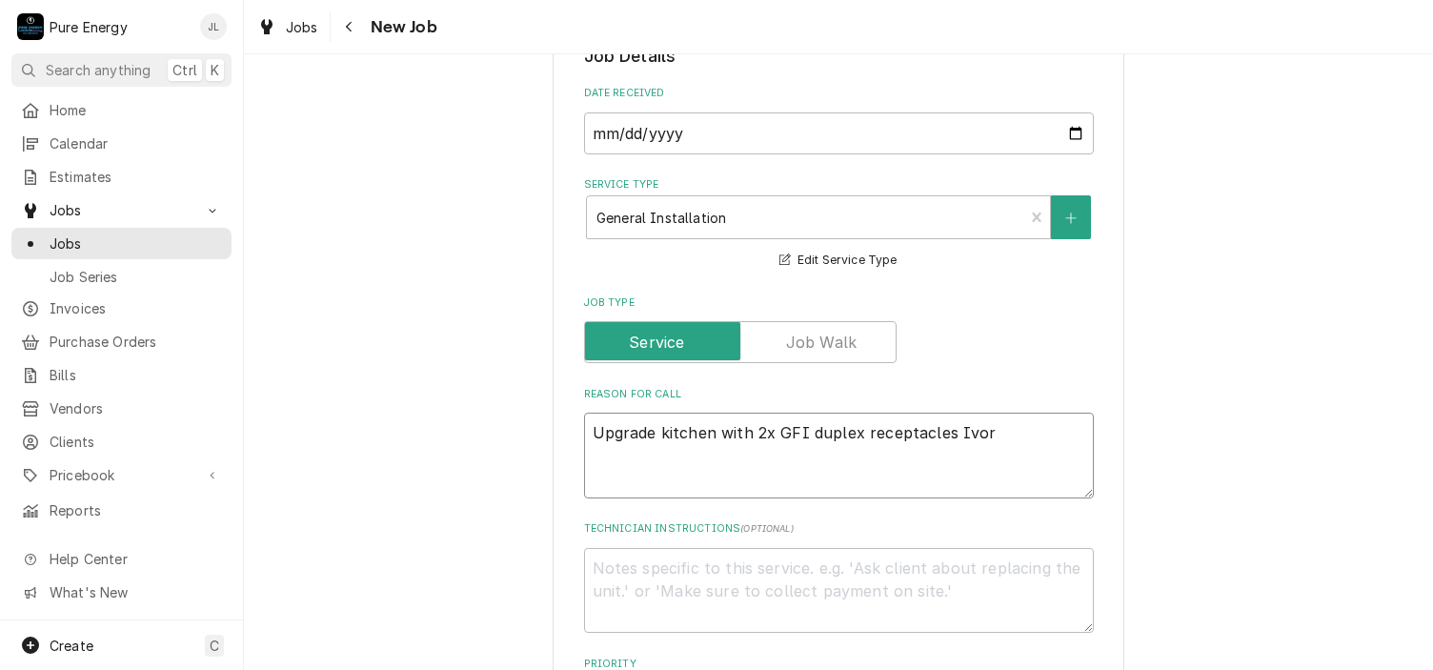
type textarea "Upgrade kitchen with 2x GFI duplex receptacles Ivory"
type textarea "x"
type textarea "Upgrade kitchen with 2x GFI duplex receptacles Ivory"
type textarea "x"
type textarea "Upgrade kitchen with 2x GFI duplex receptacles Ivory"
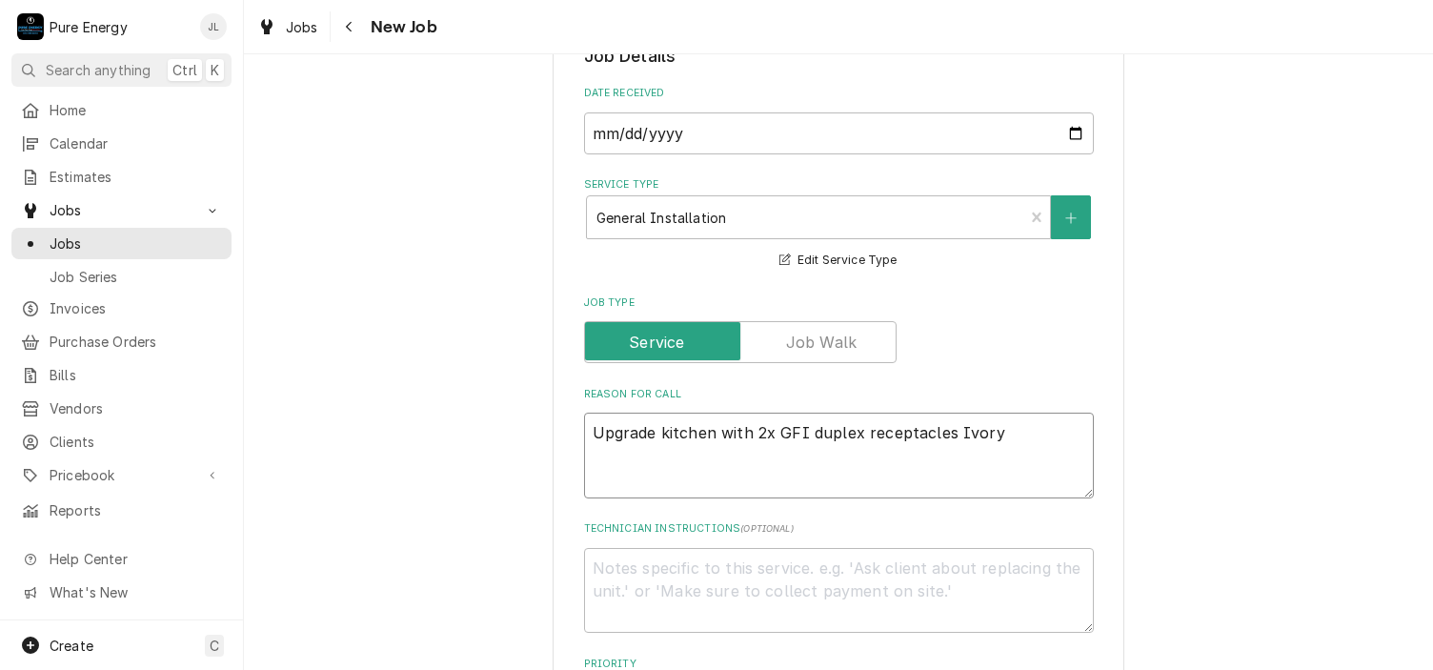
type textarea "x"
type textarea "Upgrade kitchen with 2x GFI duplex receptacles Ivory C"
type textarea "x"
type textarea "Upgrade kitchen with 2x GFI duplex receptacles Ivory CH"
type textarea "x"
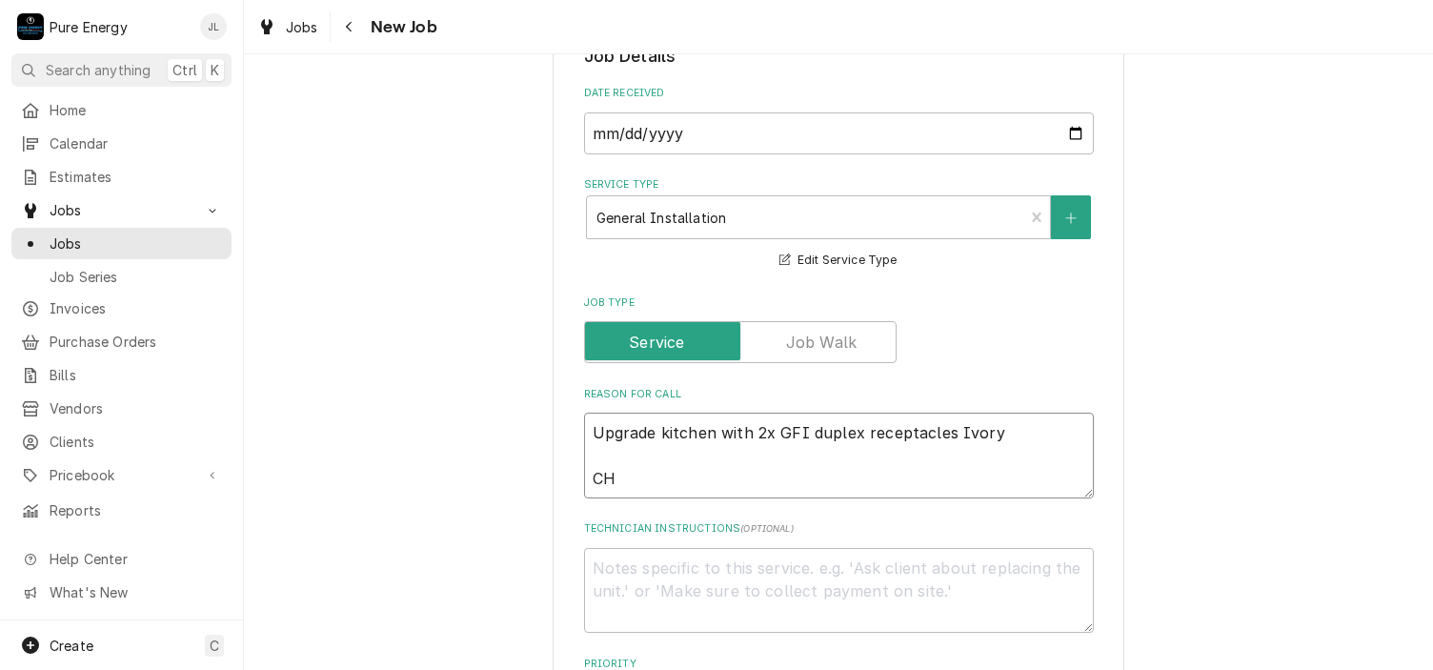
type textarea "Upgrade kitchen with 2x GFI duplex receptacles Ivory CHe"
type textarea "x"
type textarea "Upgrade kitchen with 2x GFI duplex receptacles Ivory CHec"
type textarea "x"
type textarea "Upgrade kitchen with 2x GFI duplex receptacles Ivory CHe"
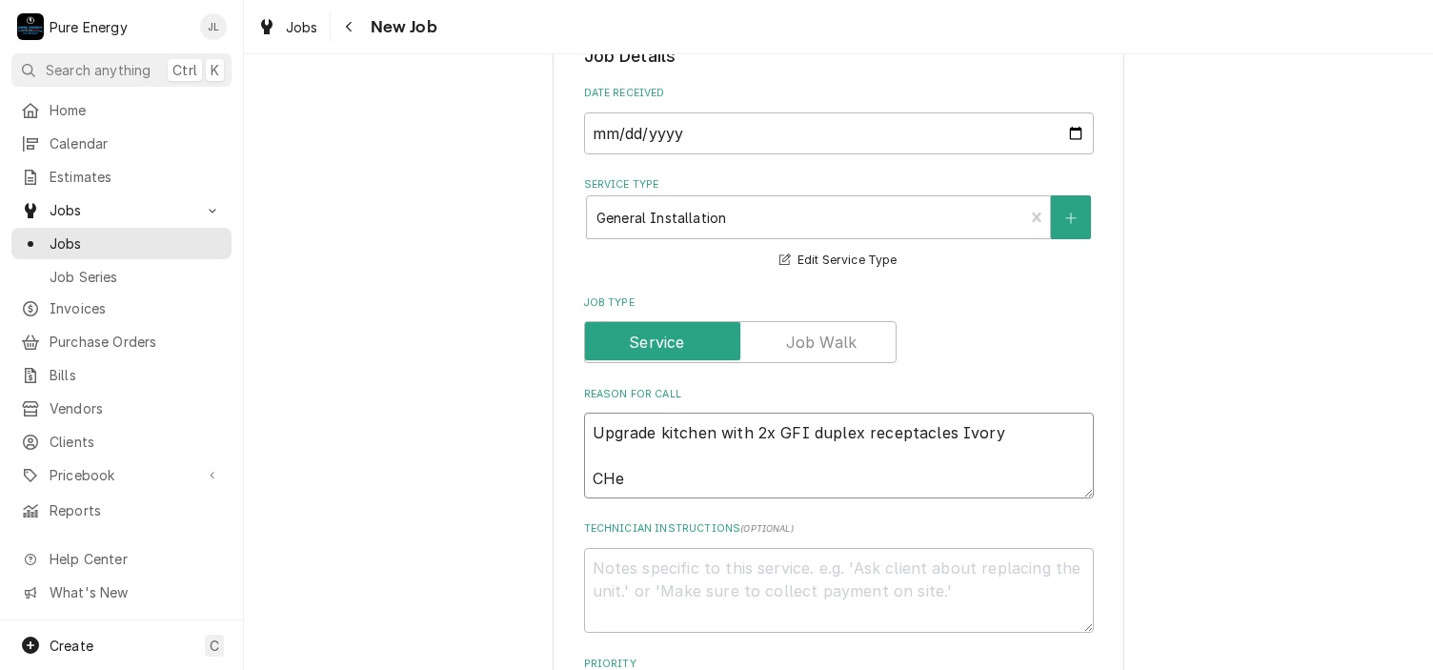
type textarea "x"
type textarea "Upgrade kitchen with 2x GFI duplex receptacles Ivory CH"
type textarea "x"
type textarea "Upgrade kitchen with 2x GFI duplex receptacles Ivory C"
type textarea "x"
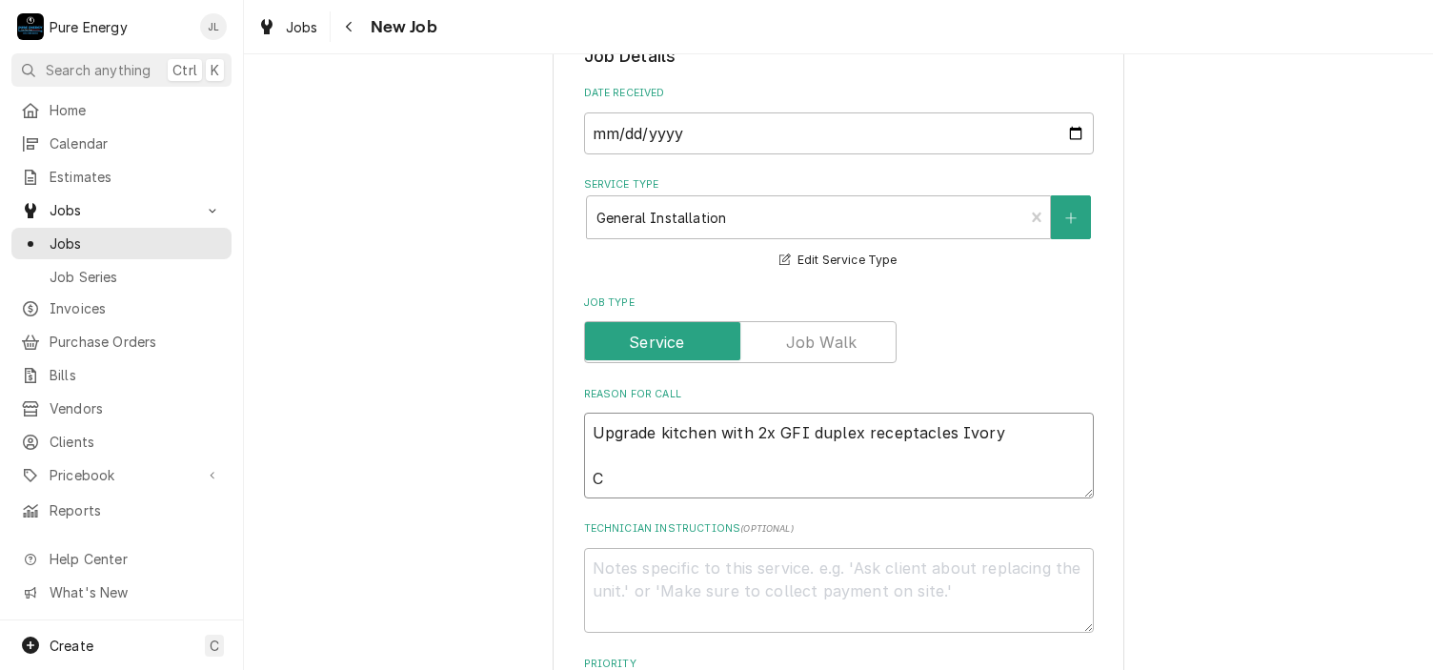
type textarea "Upgrade kitchen with 2x GFI duplex receptacles Ivory Ch"
type textarea "x"
type textarea "Upgrade kitchen with 2x GFI duplex receptacles Ivory Che"
type textarea "x"
type textarea "Upgrade kitchen with 2x GFI duplex receptacles Ivory Chec"
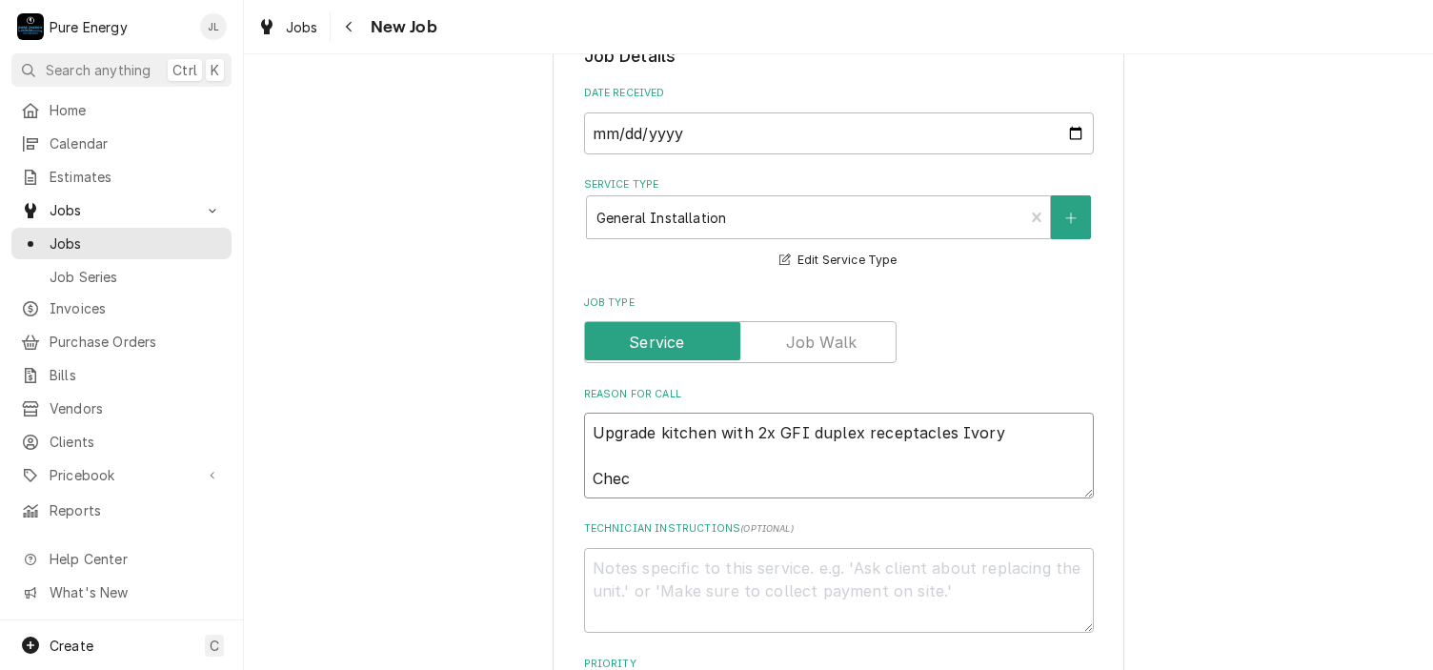
type textarea "x"
type textarea "Upgrade kitchen with 2x GFI duplex receptacles Ivory Check"
type textarea "x"
type textarea "Upgrade kitchen with 2x GFI duplex receptacles Ivory Check h"
type textarea "x"
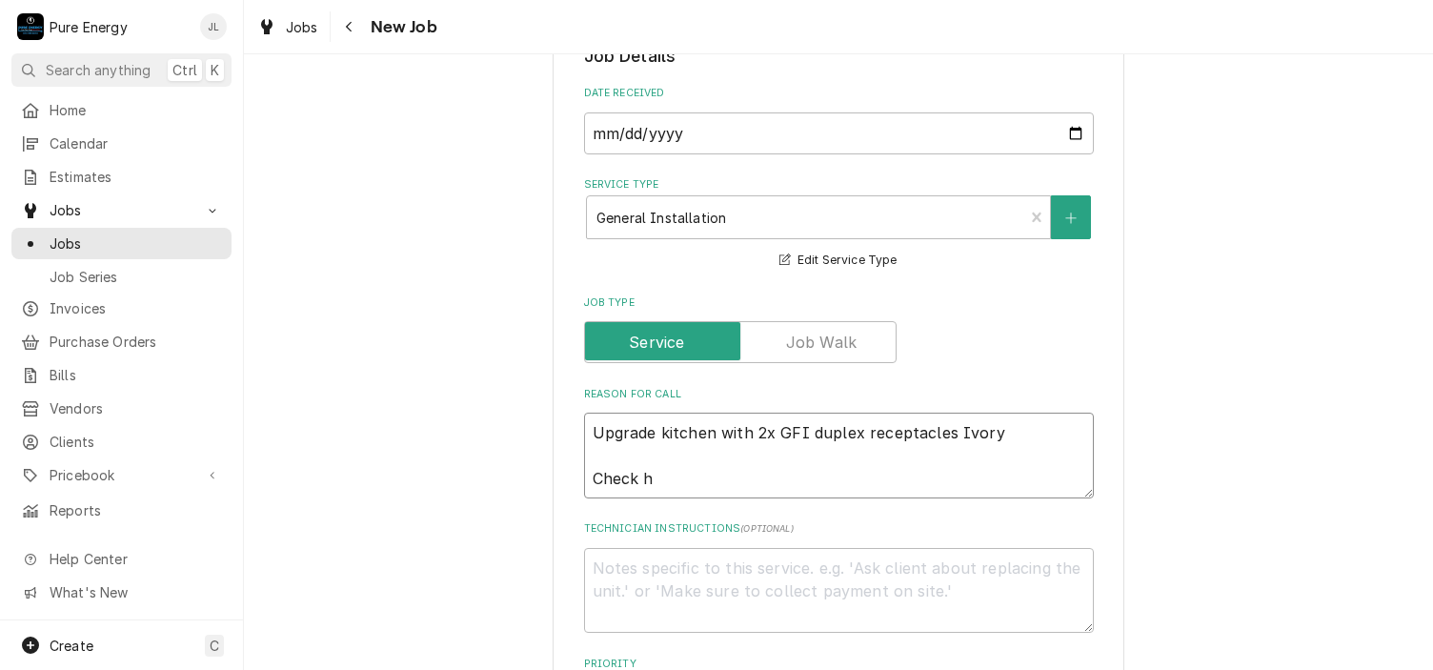
type textarea "Upgrade kitchen with 2x GFI duplex receptacles Ivory Check ho"
type textarea "x"
type textarea "Upgrade kitchen with 2x GFI duplex receptacles Ivory Check hoo"
type textarea "x"
type textarea "Upgrade kitchen with 2x GFI duplex receptacles Ivory Check hood"
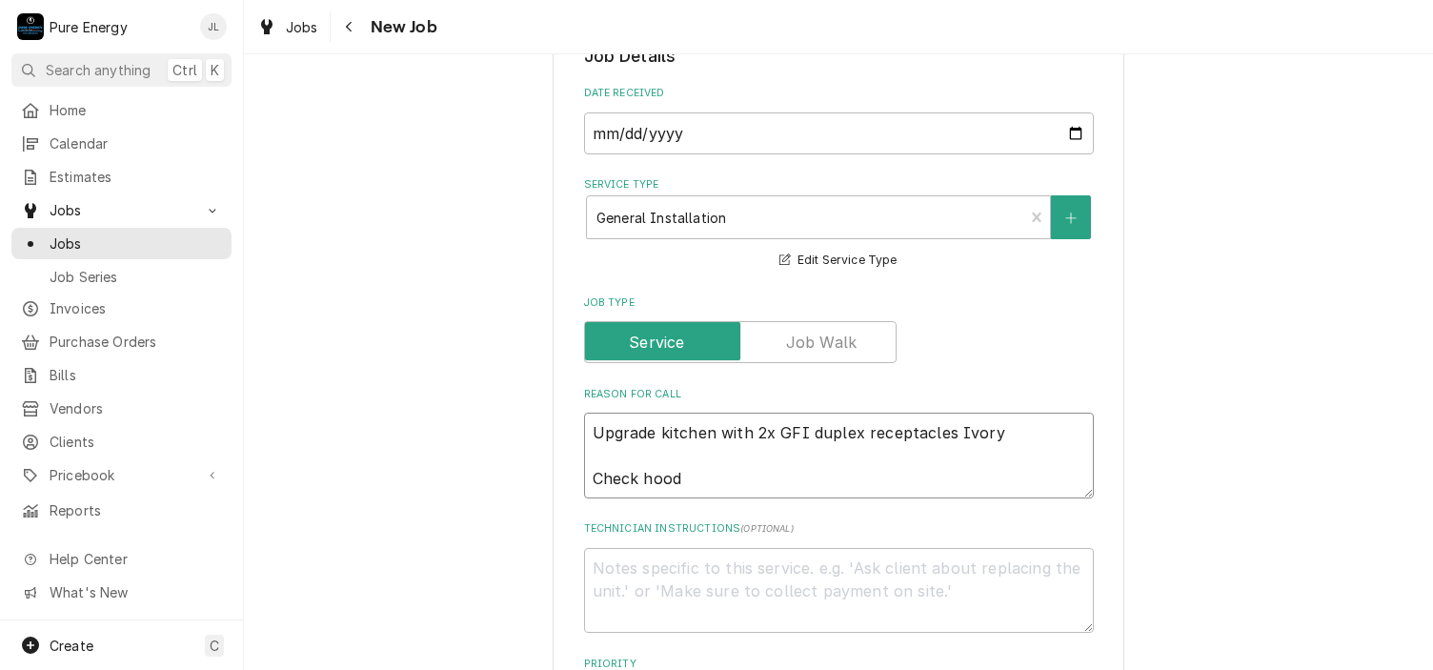
type textarea "x"
type textarea "Upgrade kitchen with 2x GFI duplex receptacles Ivory Check hood."
type textarea "x"
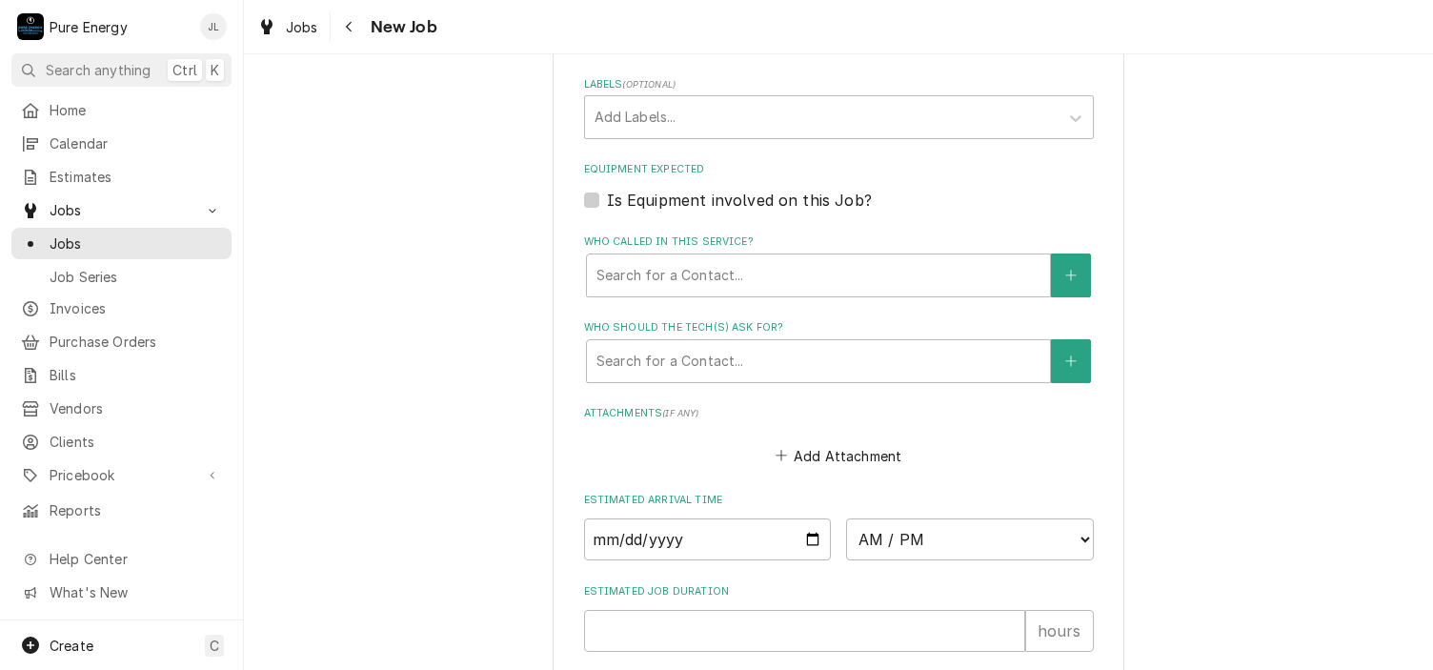
scroll to position [1334, 0]
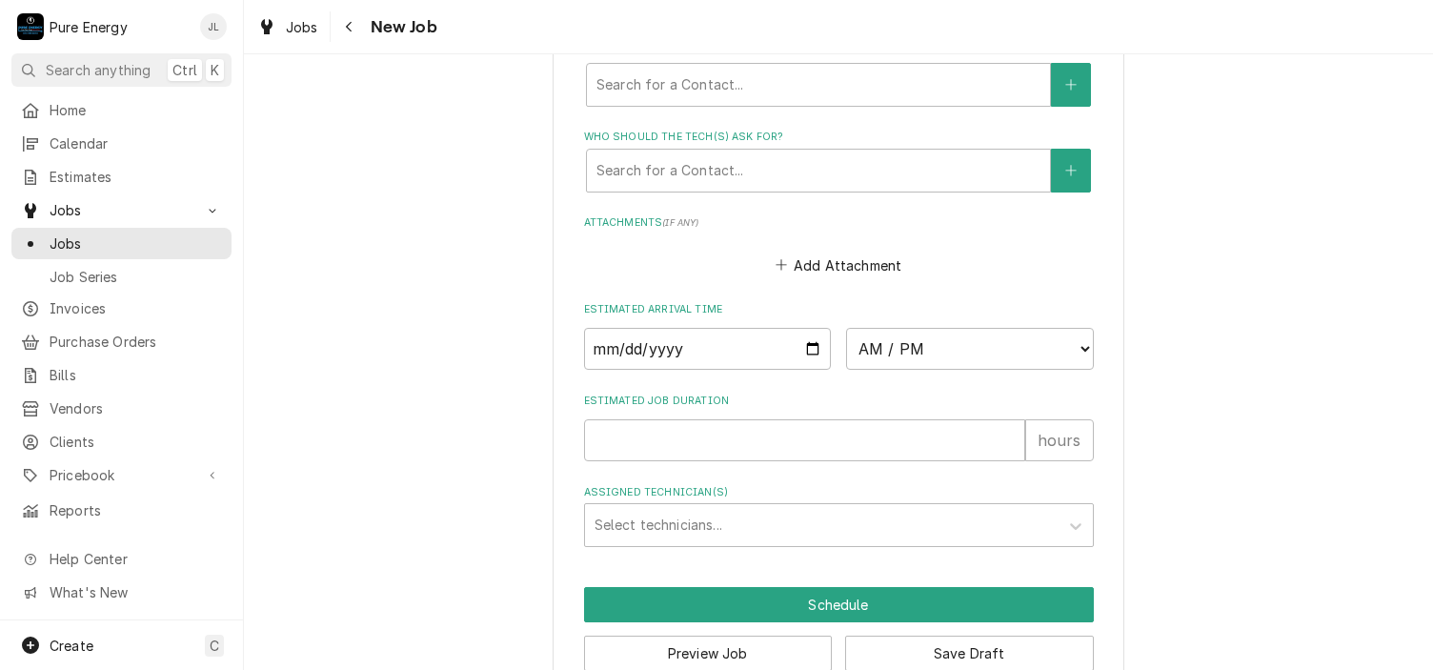
type textarea "Upgrade kitchen with 2x GFI duplex receptacles Ivory Check hood."
click at [808, 341] on input "Date" at bounding box center [708, 349] width 248 height 42
type textarea "x"
type input "2025-09-25"
type textarea "x"
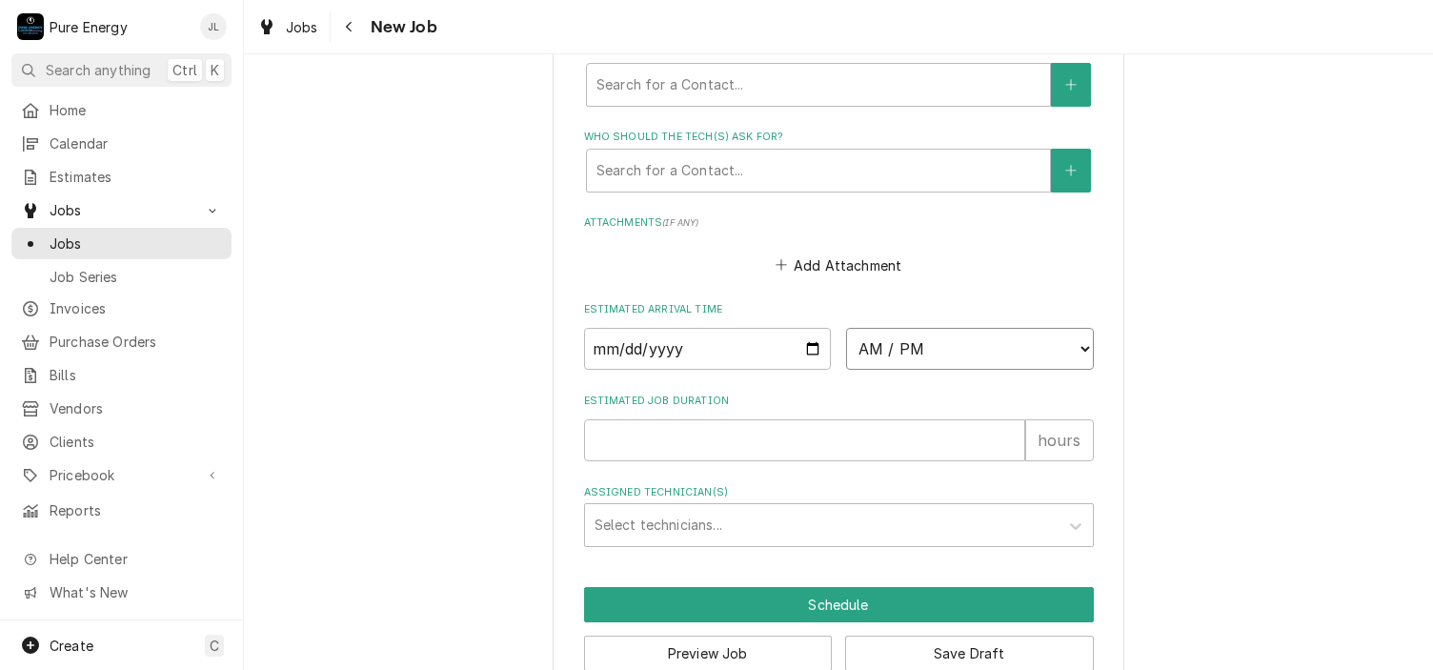
click at [1078, 342] on select "AM / PM 6:00 AM 6:15 AM 6:30 AM 6:45 AM 7:00 AM 7:15 AM 7:30 AM 7:45 AM 8:00 AM…" at bounding box center [970, 349] width 248 height 42
select select "14:30:00"
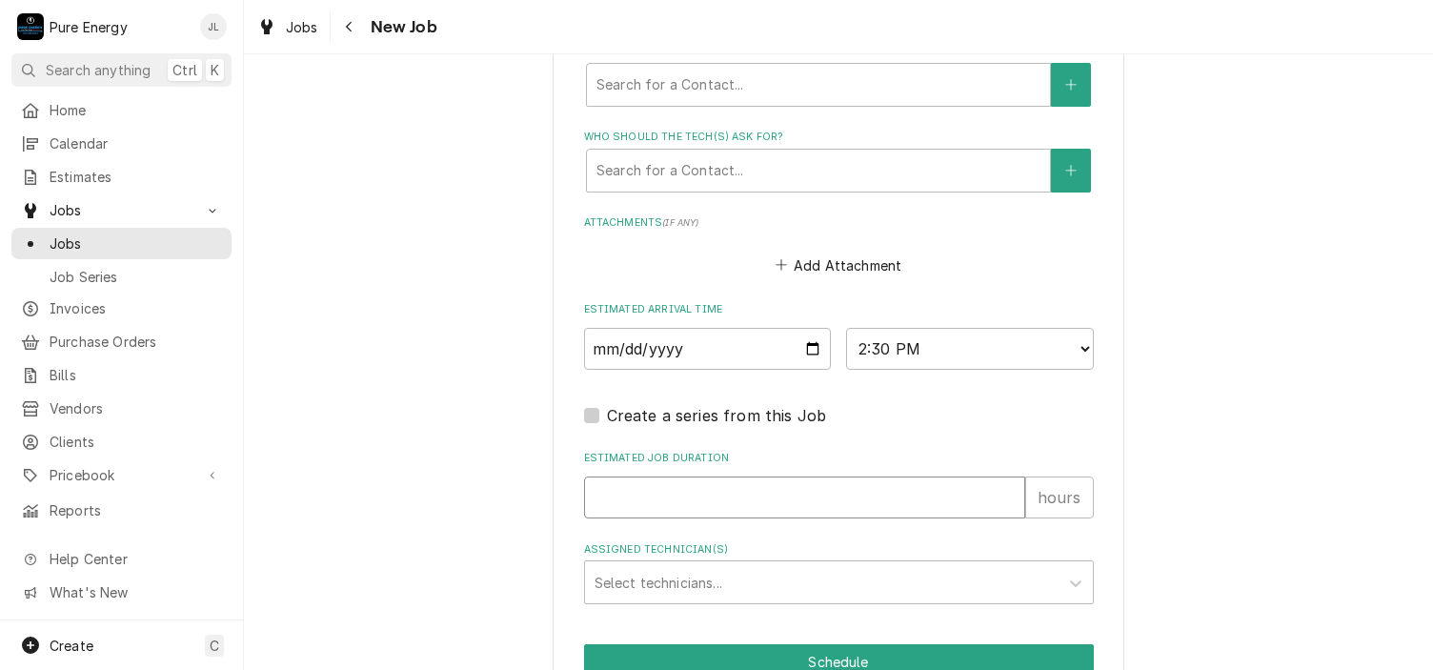
click at [689, 491] on input "Estimated Job Duration" at bounding box center [804, 497] width 441 height 42
type textarea "x"
type input "1"
type textarea "x"
type input "1.5"
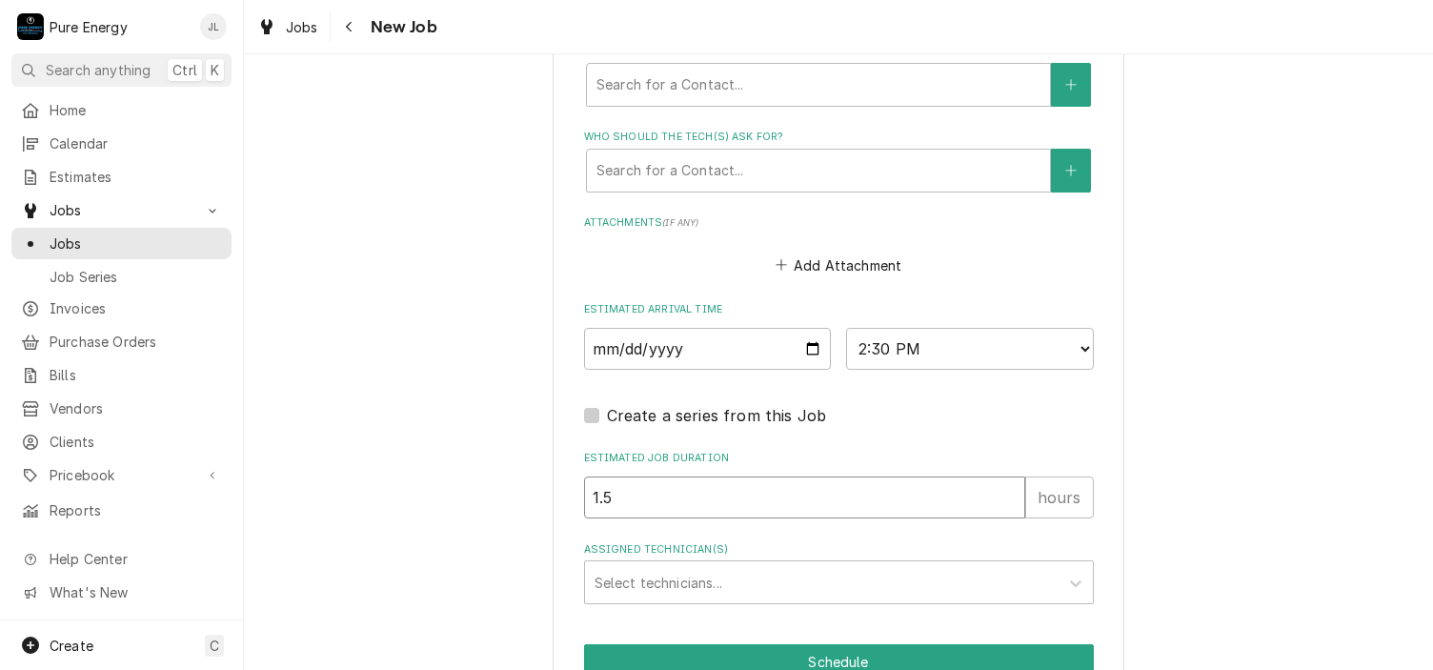
type textarea "x"
type input "1.5"
click at [671, 565] on div "Assigned Technician(s)" at bounding box center [821, 582] width 454 height 34
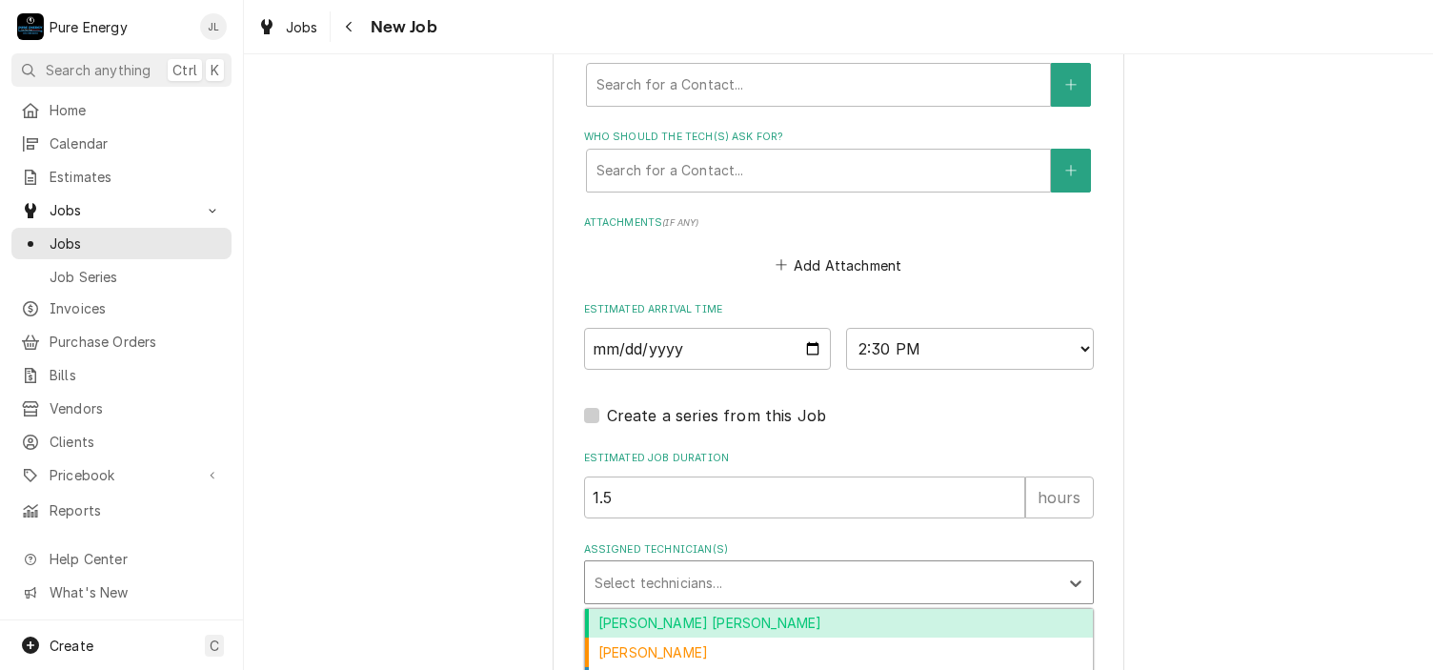
click at [663, 613] on div "[PERSON_NAME] [PERSON_NAME]" at bounding box center [839, 624] width 508 height 30
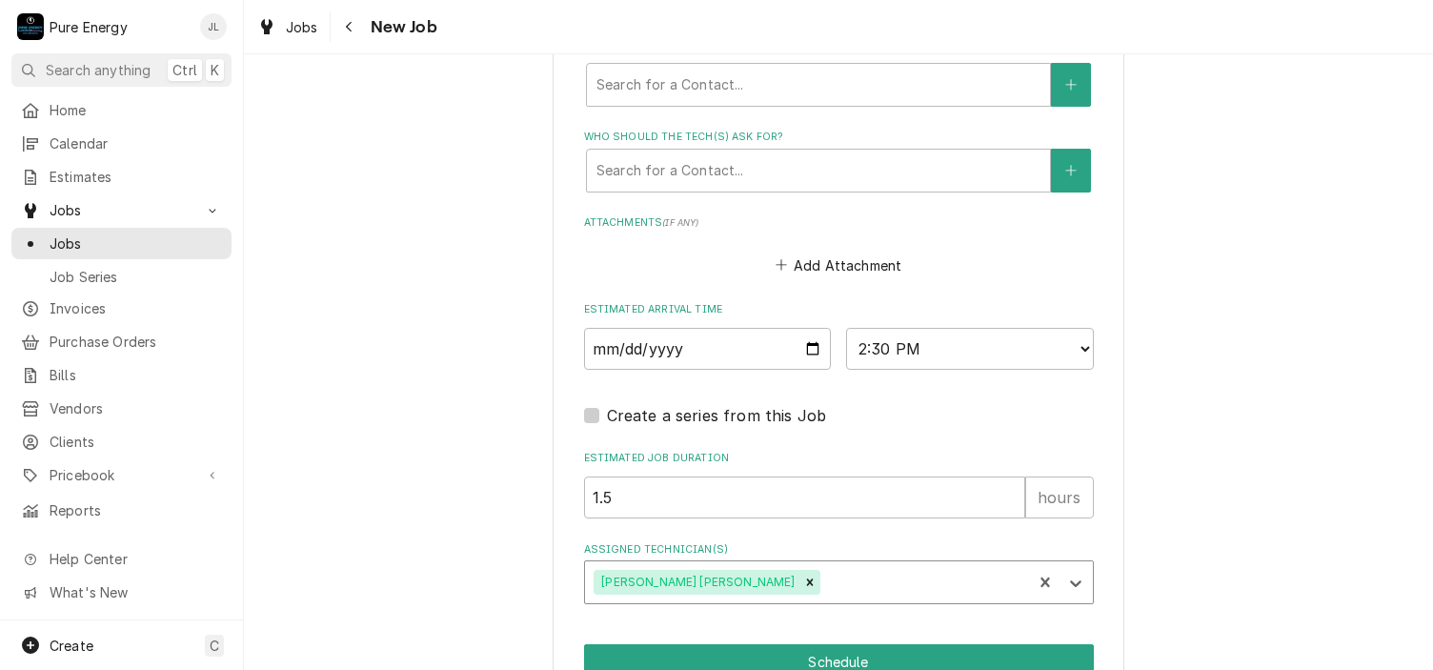
scroll to position [1427, 0]
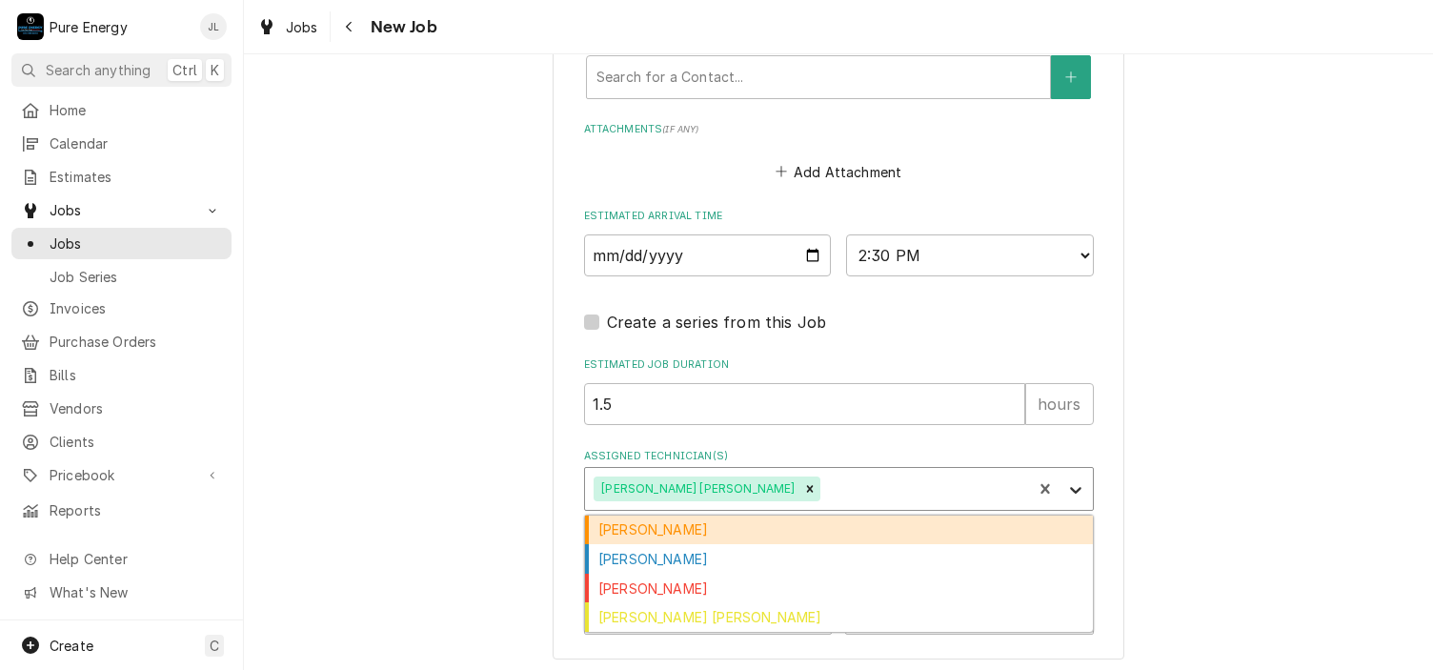
click at [1071, 480] on icon "Assigned Technician(s)" at bounding box center [1075, 489] width 19 height 19
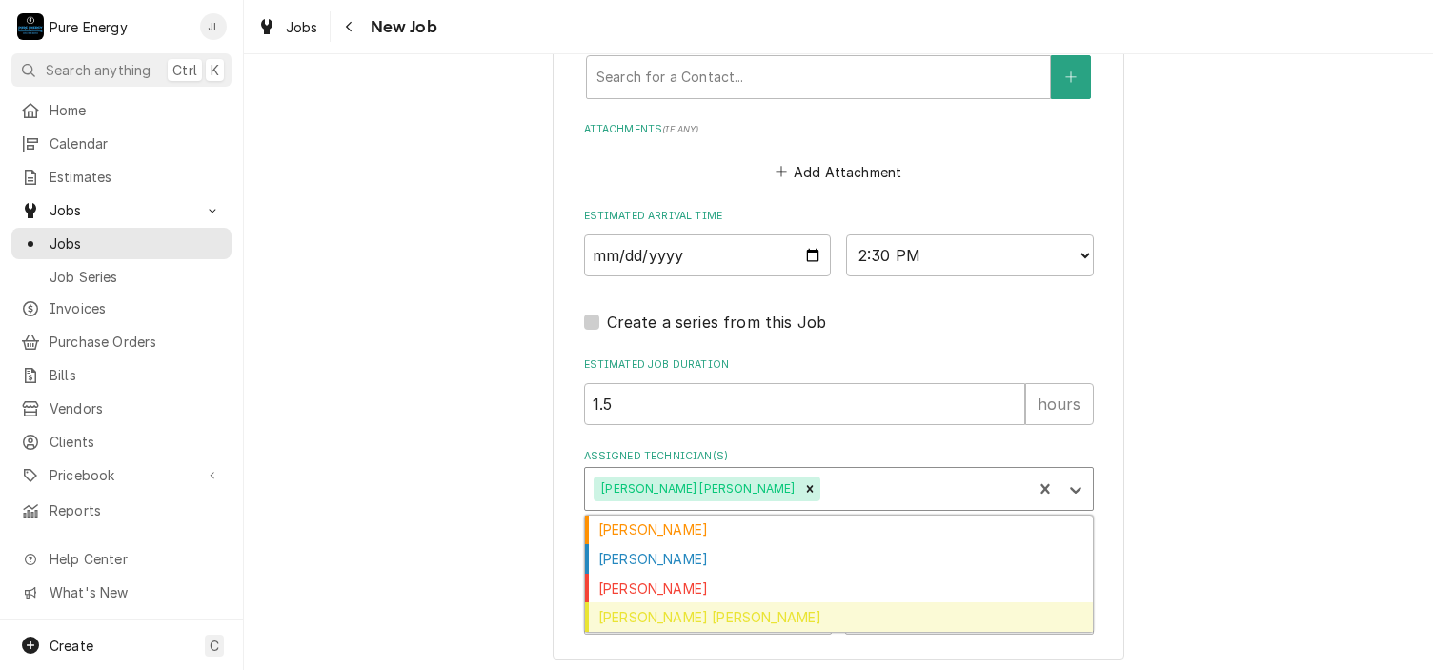
click at [927, 609] on div "[PERSON_NAME] [PERSON_NAME]" at bounding box center [839, 617] width 508 height 30
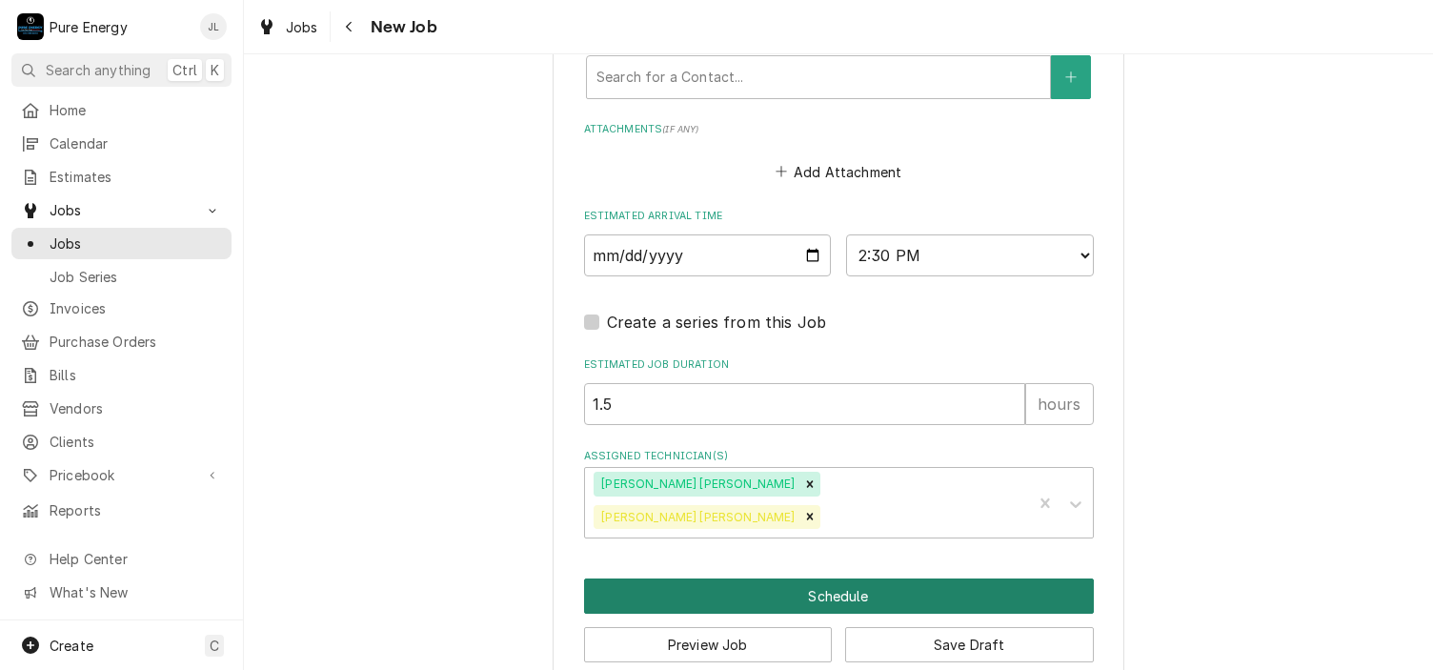
click at [941, 578] on button "Schedule" at bounding box center [839, 595] width 510 height 35
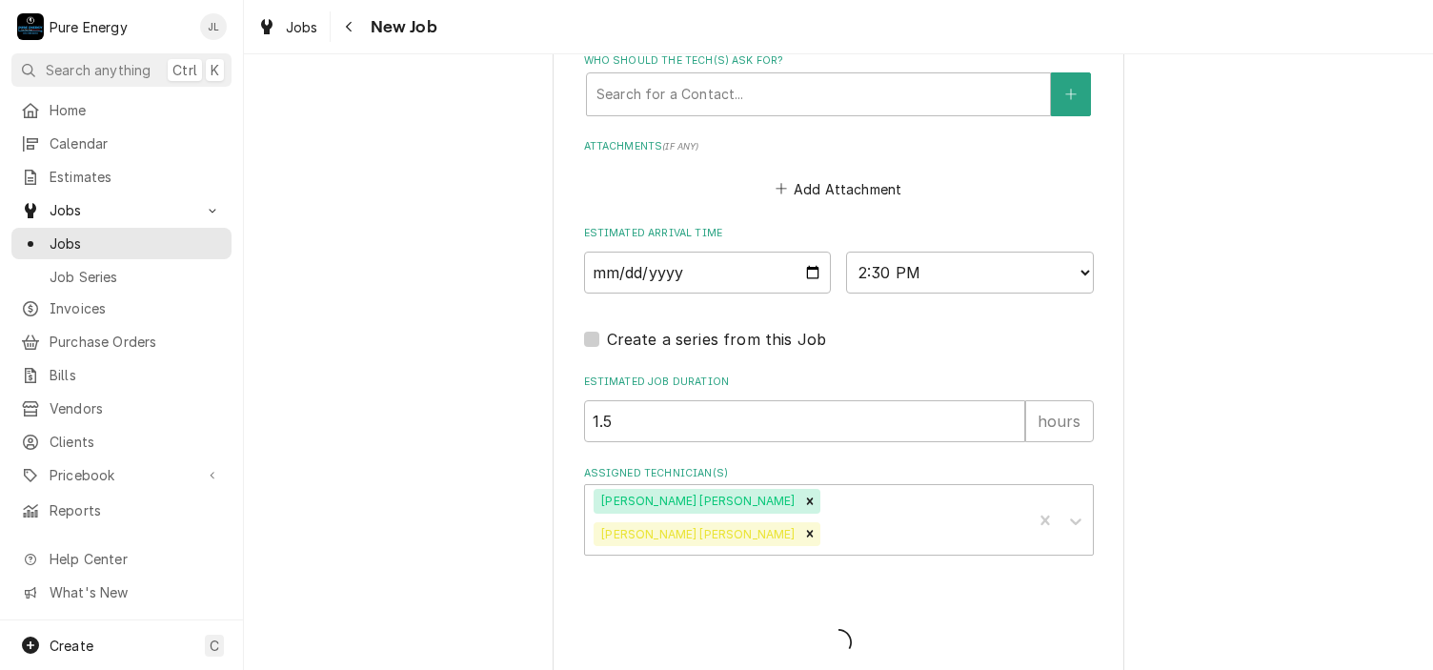
type textarea "x"
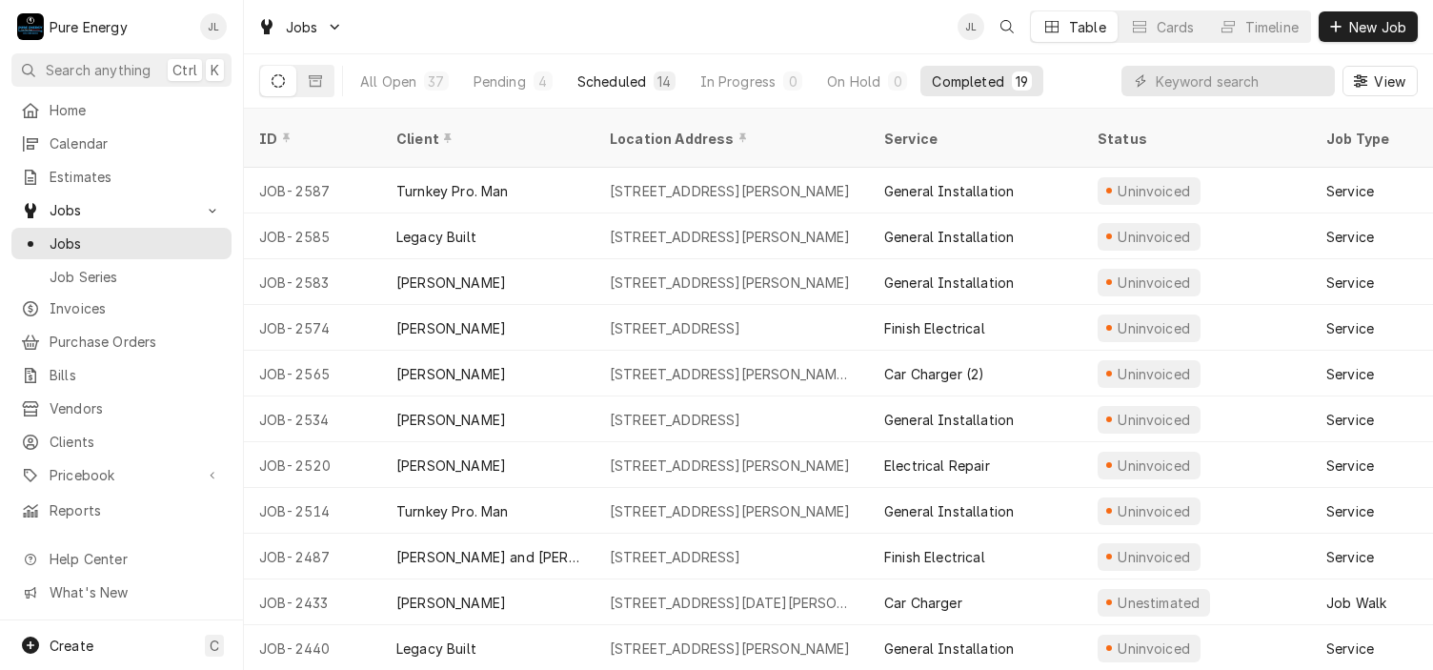
click at [614, 77] on div "Scheduled" at bounding box center [611, 81] width 69 height 20
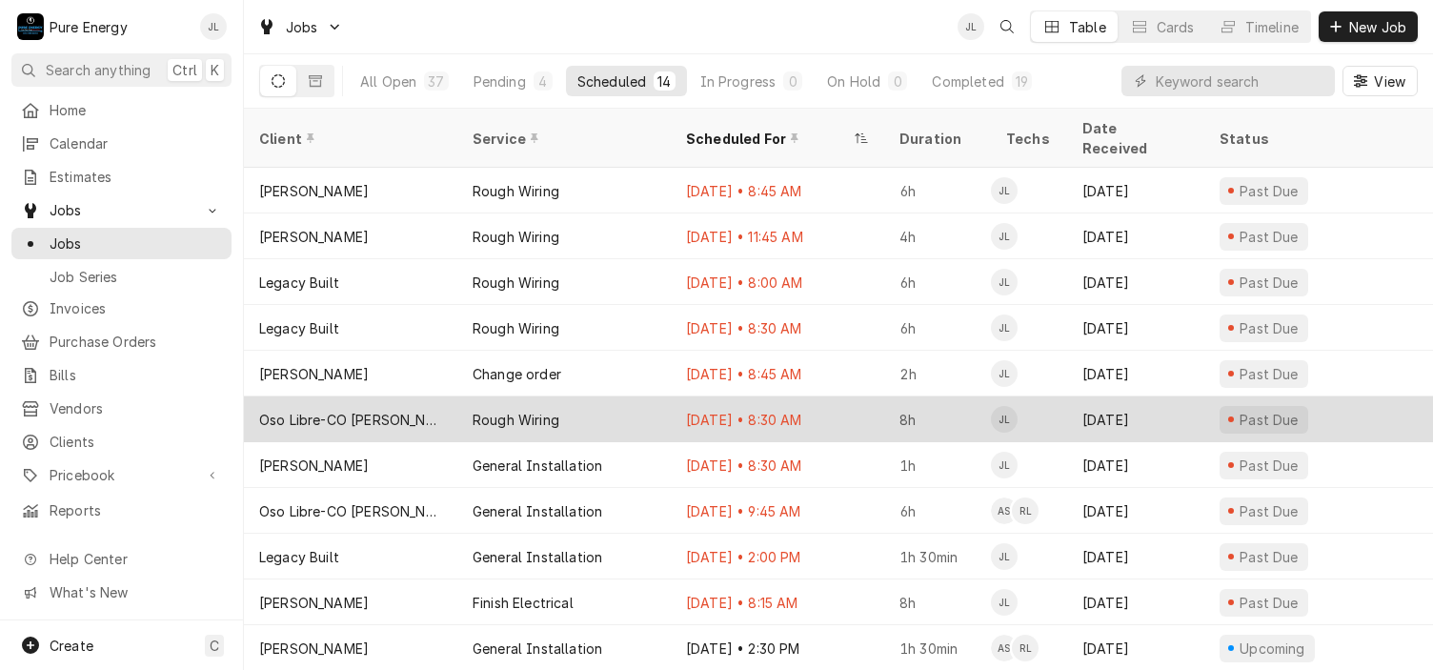
scroll to position [130, 0]
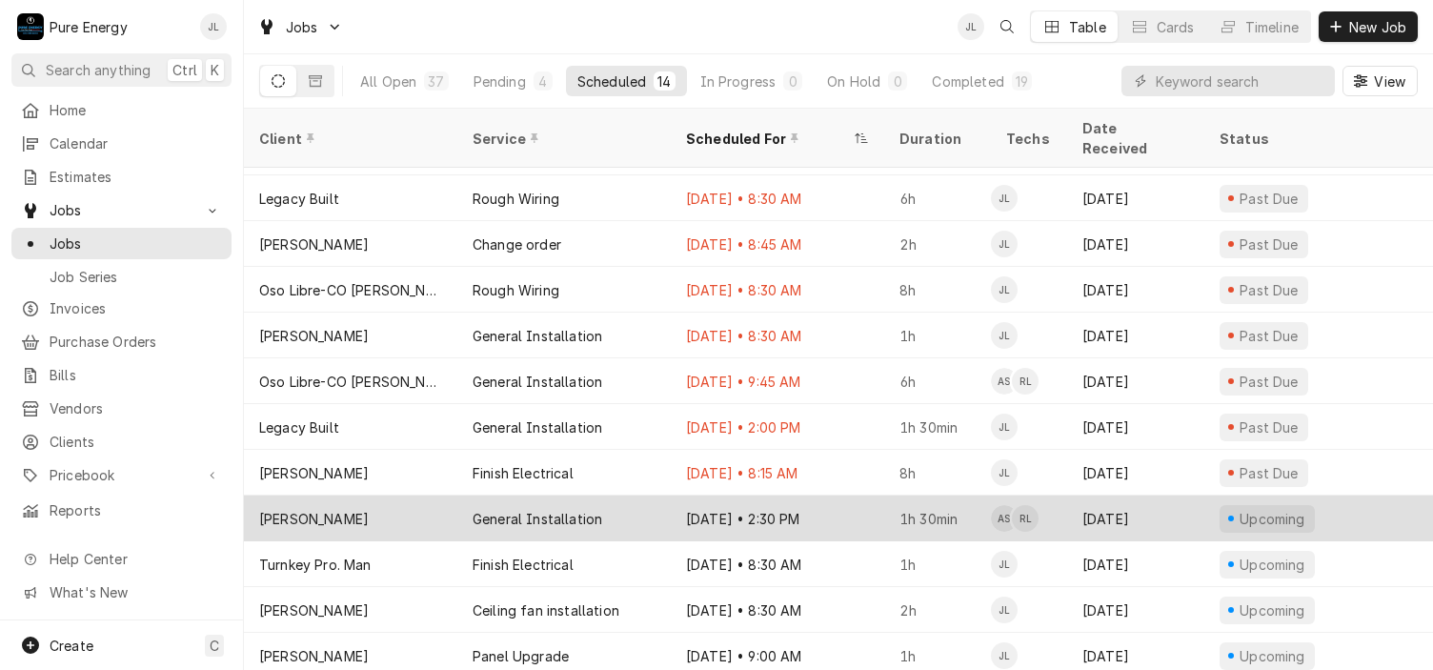
click at [858, 495] on div "Sep 25 • 2:30 PM" at bounding box center [777, 518] width 213 height 46
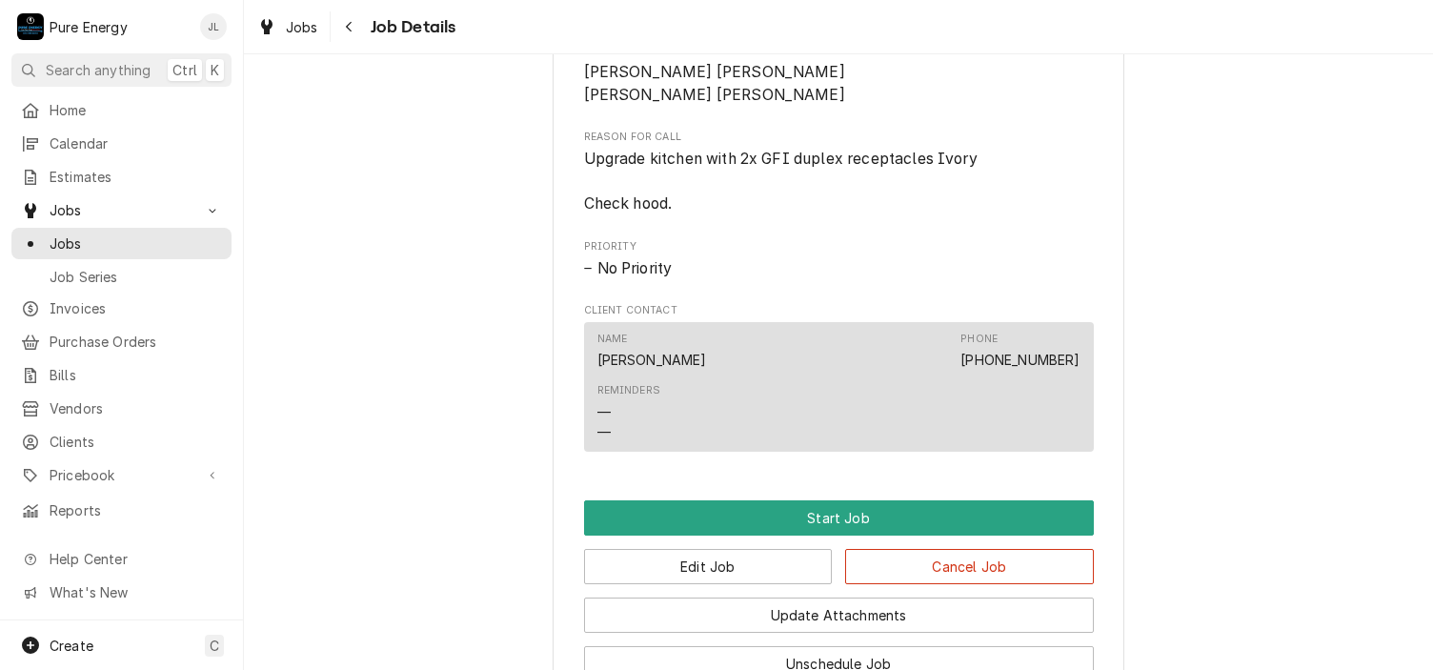
scroll to position [953, 0]
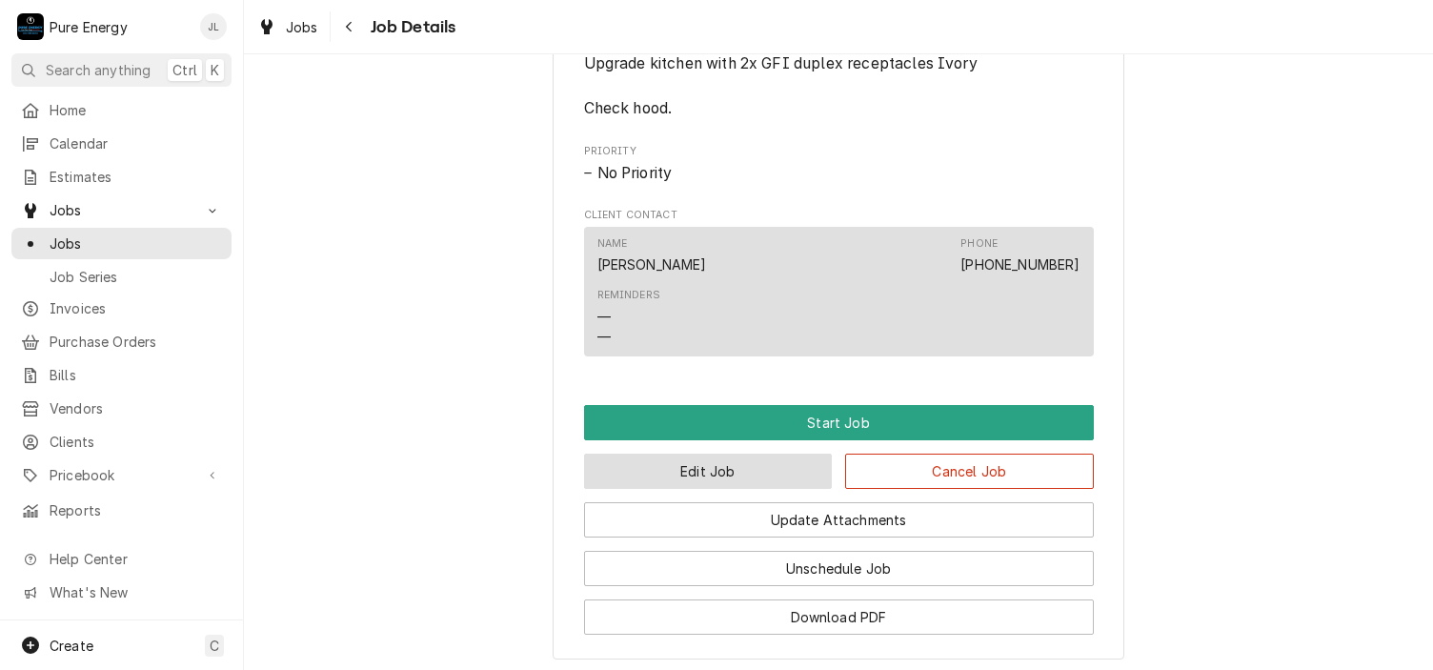
click at [766, 482] on button "Edit Job" at bounding box center [708, 470] width 249 height 35
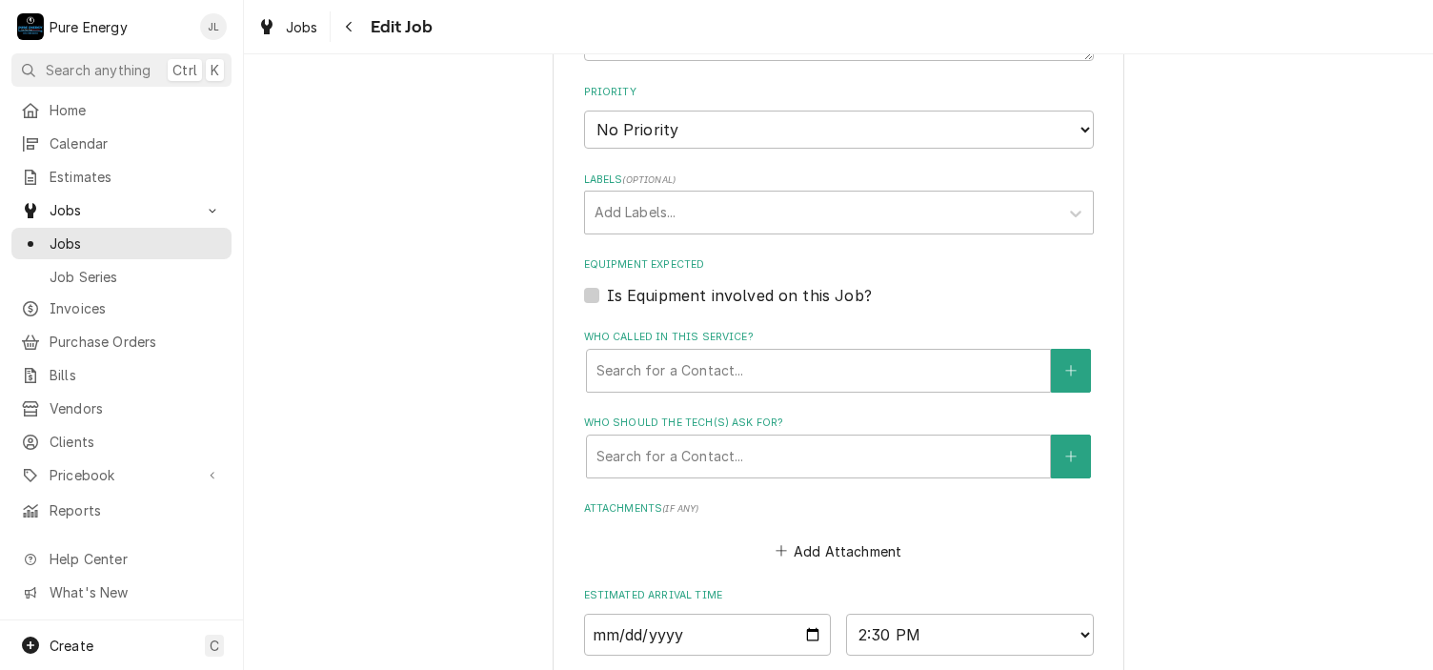
scroll to position [1334, 0]
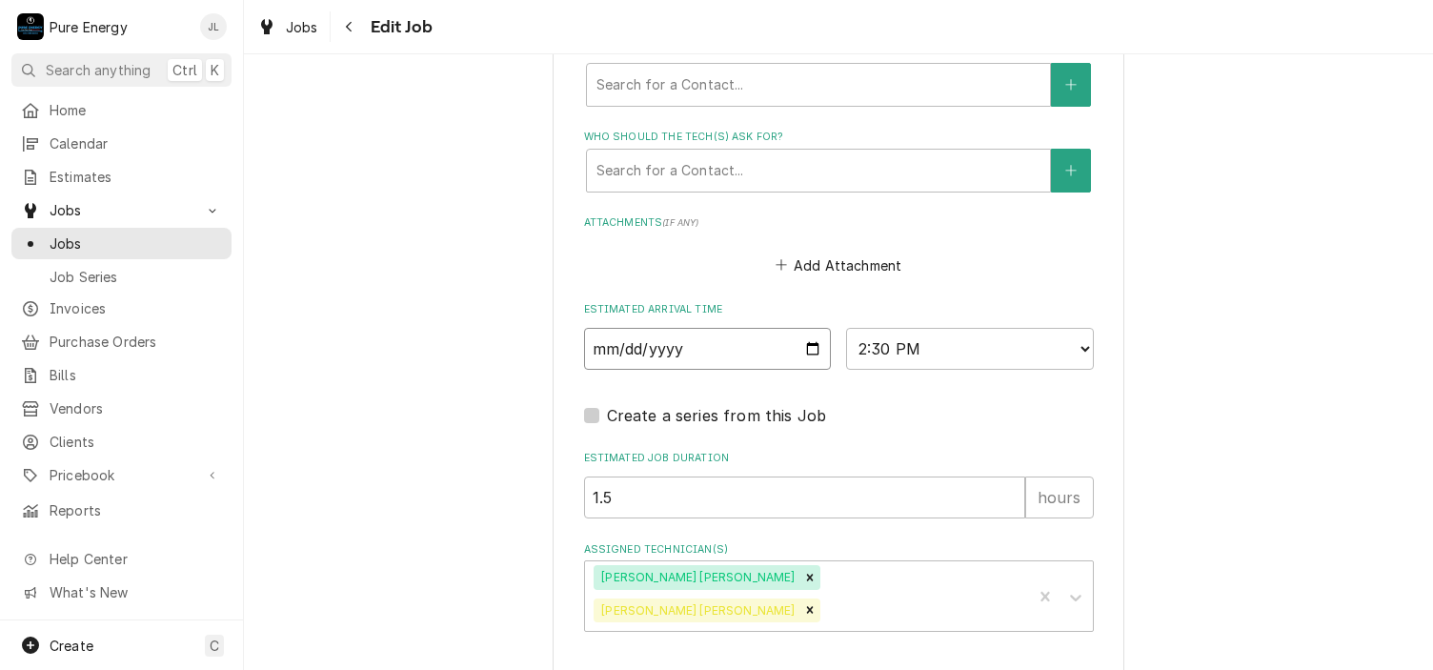
click at [809, 345] on input "[DATE]" at bounding box center [708, 349] width 248 height 42
type textarea "x"
type input "[DATE]"
type textarea "x"
